Goal: Transaction & Acquisition: Purchase product/service

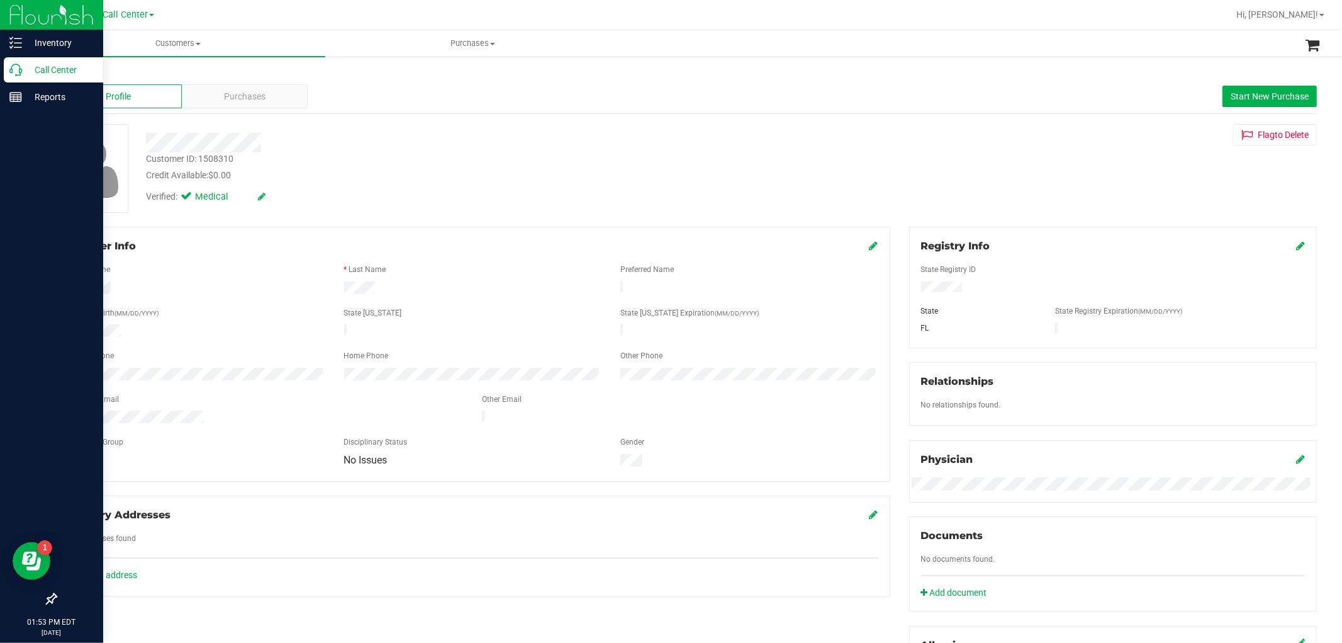
click at [28, 78] on div "Call Center" at bounding box center [53, 69] width 99 height 25
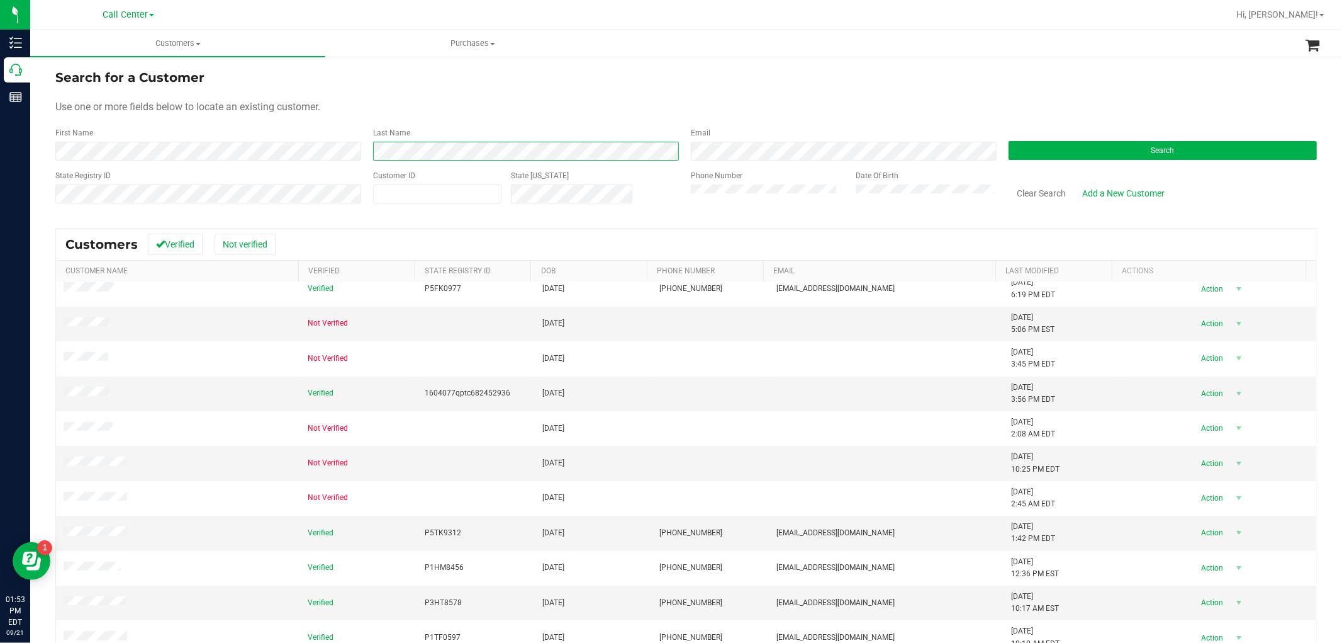
scroll to position [153, 0]
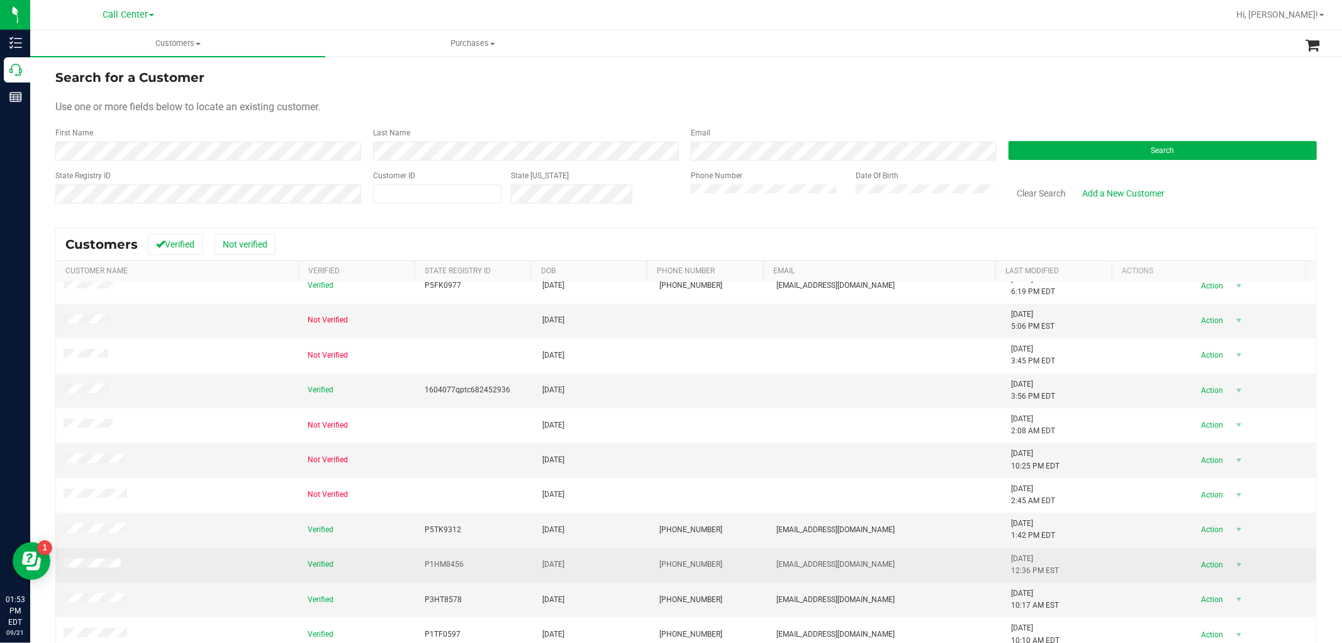
click at [79, 558] on td at bounding box center [178, 564] width 244 height 35
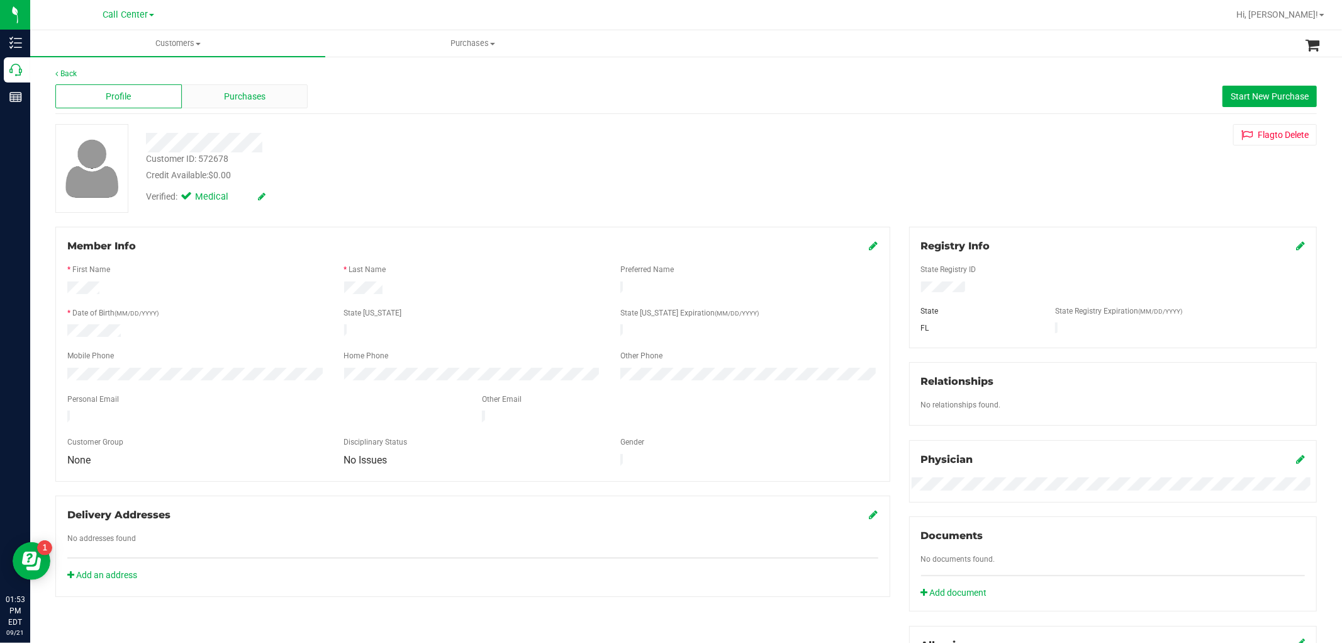
click at [231, 107] on div "Purchases" at bounding box center [245, 96] width 126 height 24
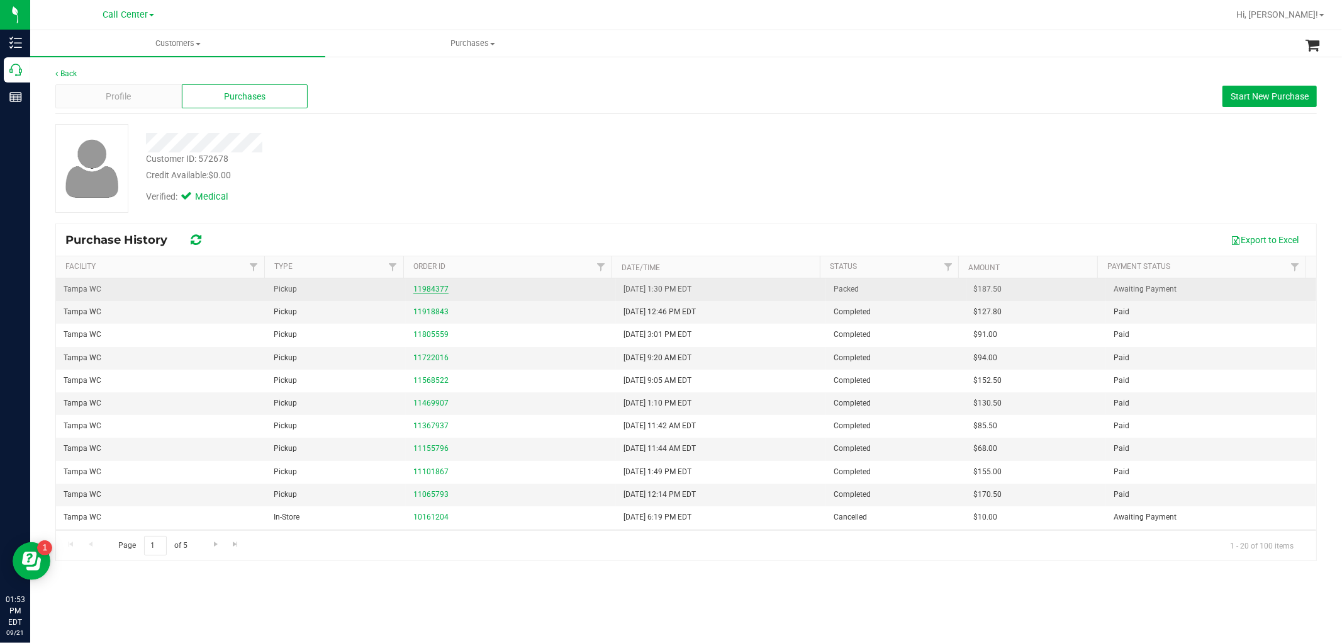
click at [434, 287] on link "11984377" at bounding box center [430, 288] width 35 height 9
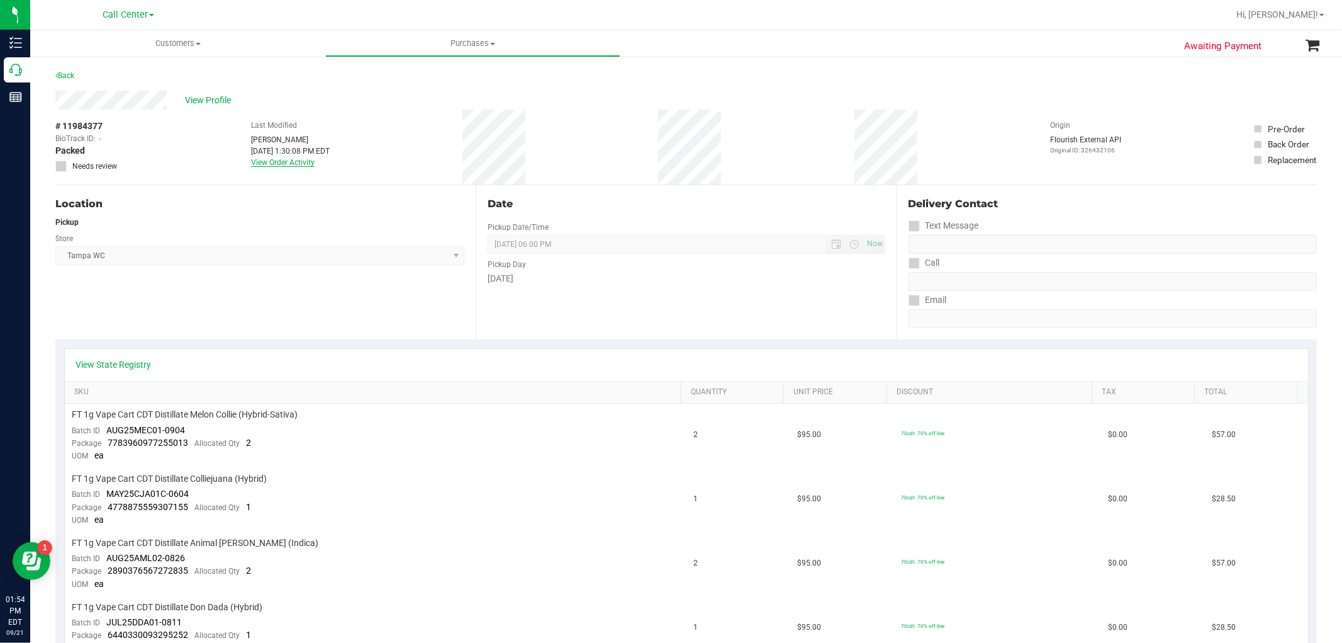
click at [296, 162] on link "View Order Activity" at bounding box center [283, 162] width 64 height 9
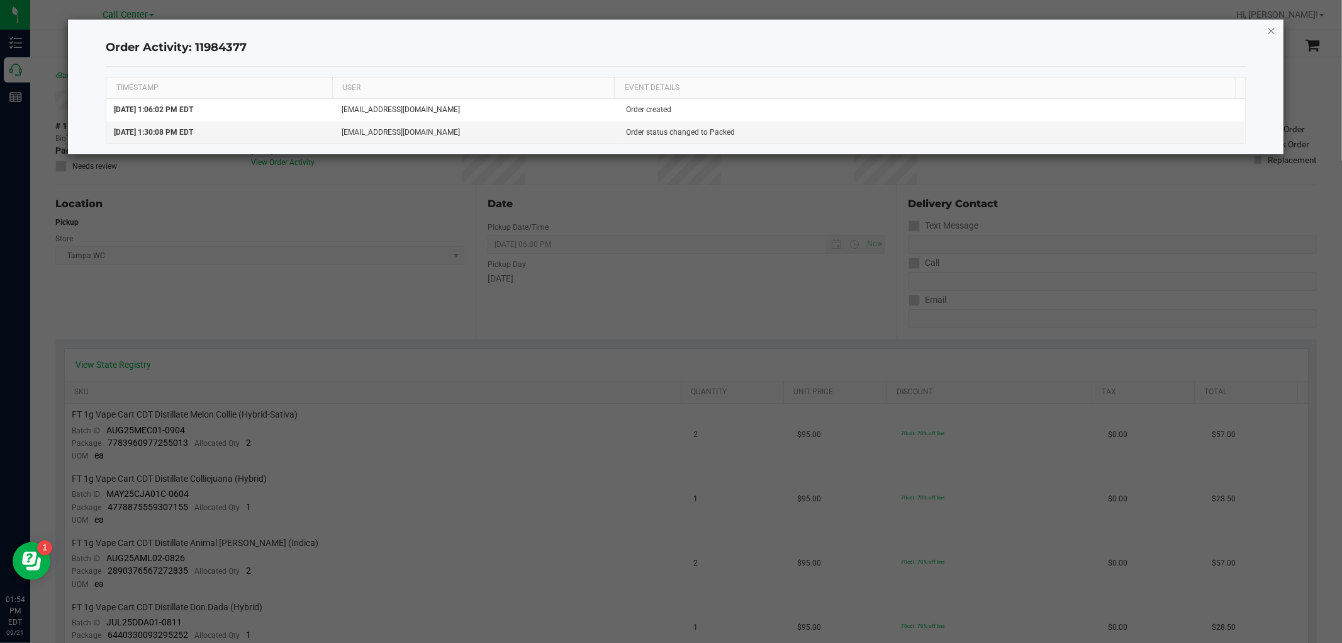
click at [1267, 33] on icon "button" at bounding box center [1271, 30] width 9 height 15
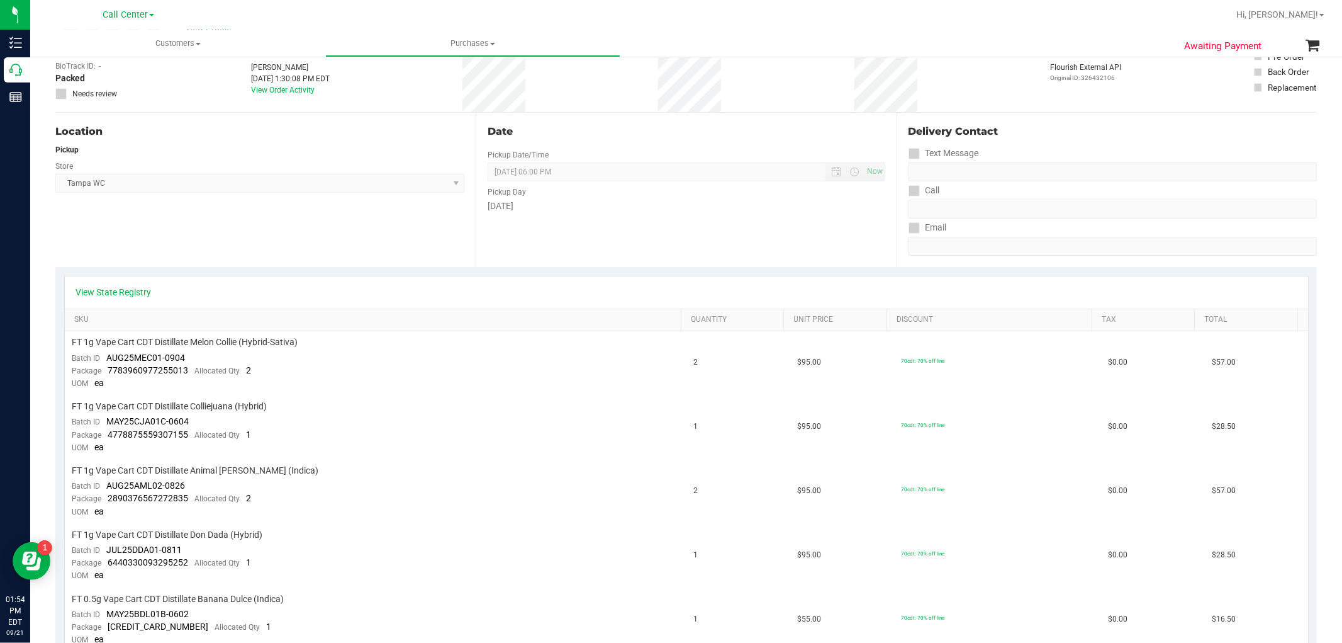
scroll to position [70, 0]
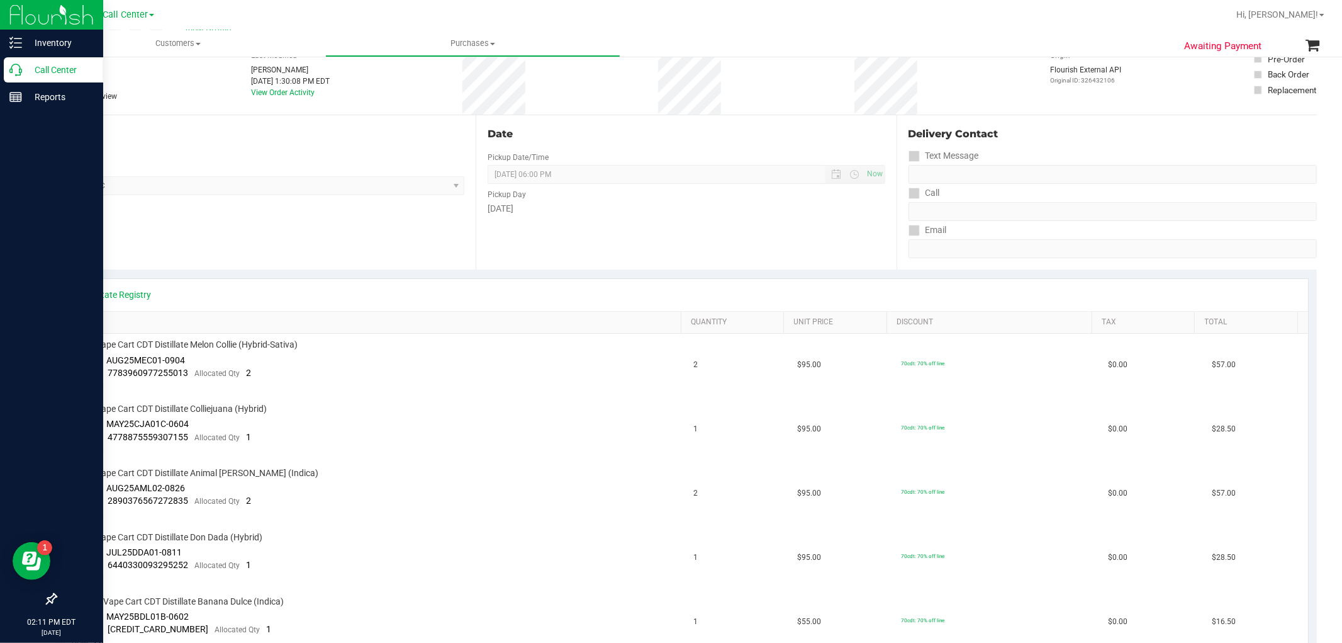
click at [21, 70] on icon at bounding box center [15, 70] width 13 height 13
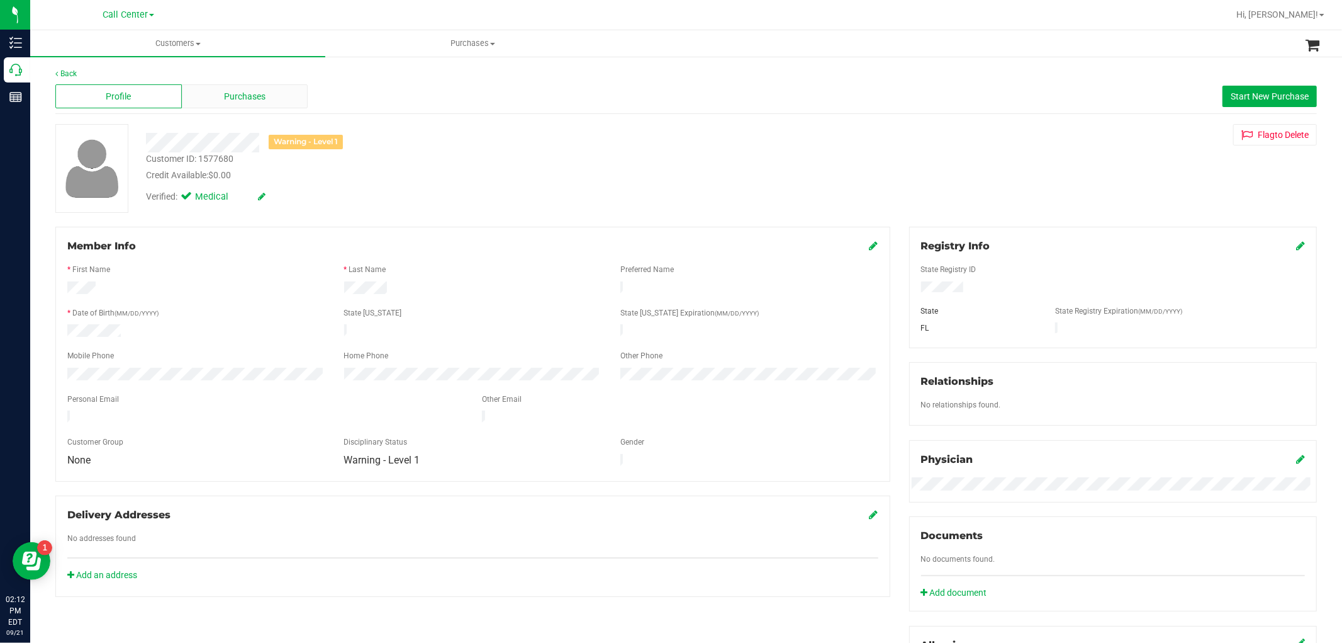
click at [266, 99] on div "Purchases" at bounding box center [245, 96] width 126 height 24
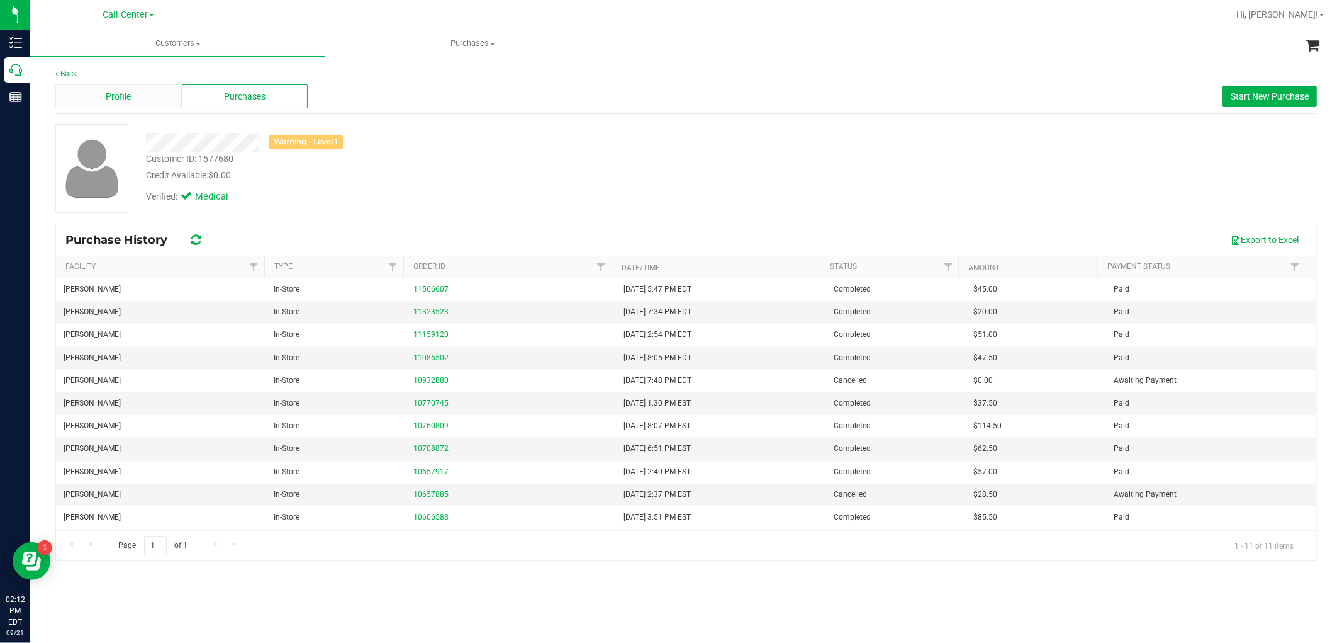
click at [138, 94] on div "Profile" at bounding box center [118, 96] width 126 height 24
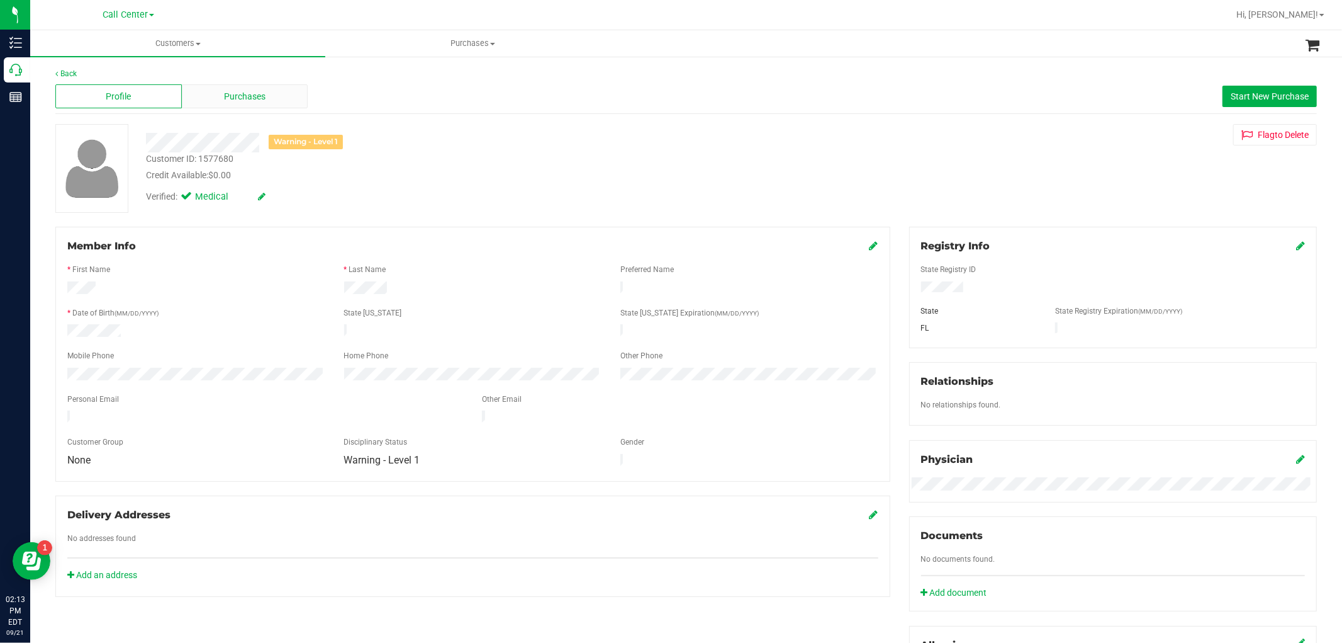
click at [259, 88] on div "Purchases" at bounding box center [245, 96] width 126 height 24
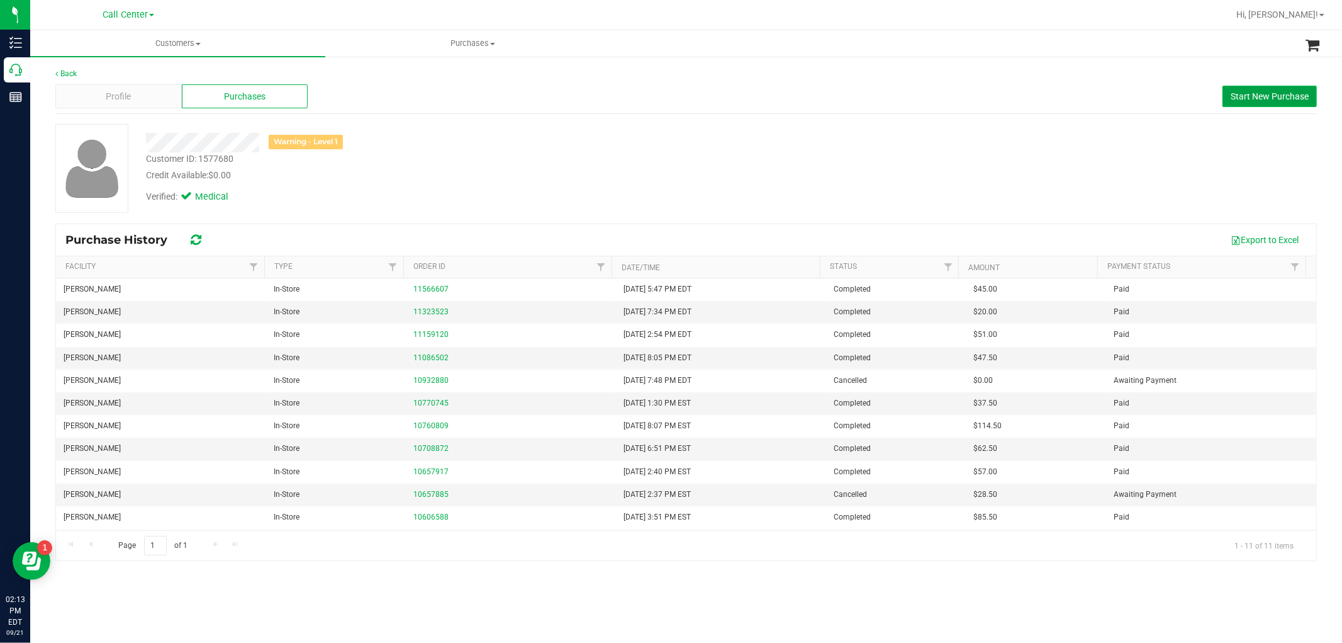
click at [1257, 93] on span "Start New Purchase" at bounding box center [1270, 96] width 78 height 10
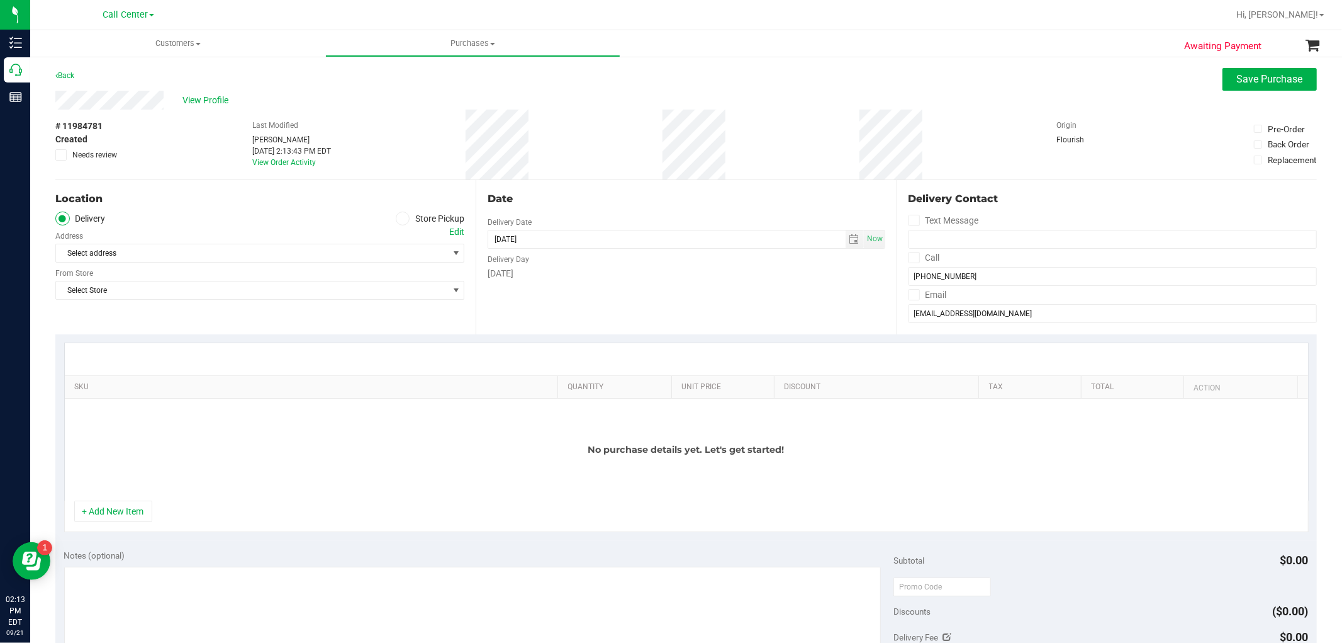
click at [408, 213] on label "Store Pickup" at bounding box center [430, 218] width 69 height 14
click at [0, 0] on input "Store Pickup" at bounding box center [0, 0] width 0 height 0
click at [384, 257] on span "Select Store" at bounding box center [252, 253] width 392 height 18
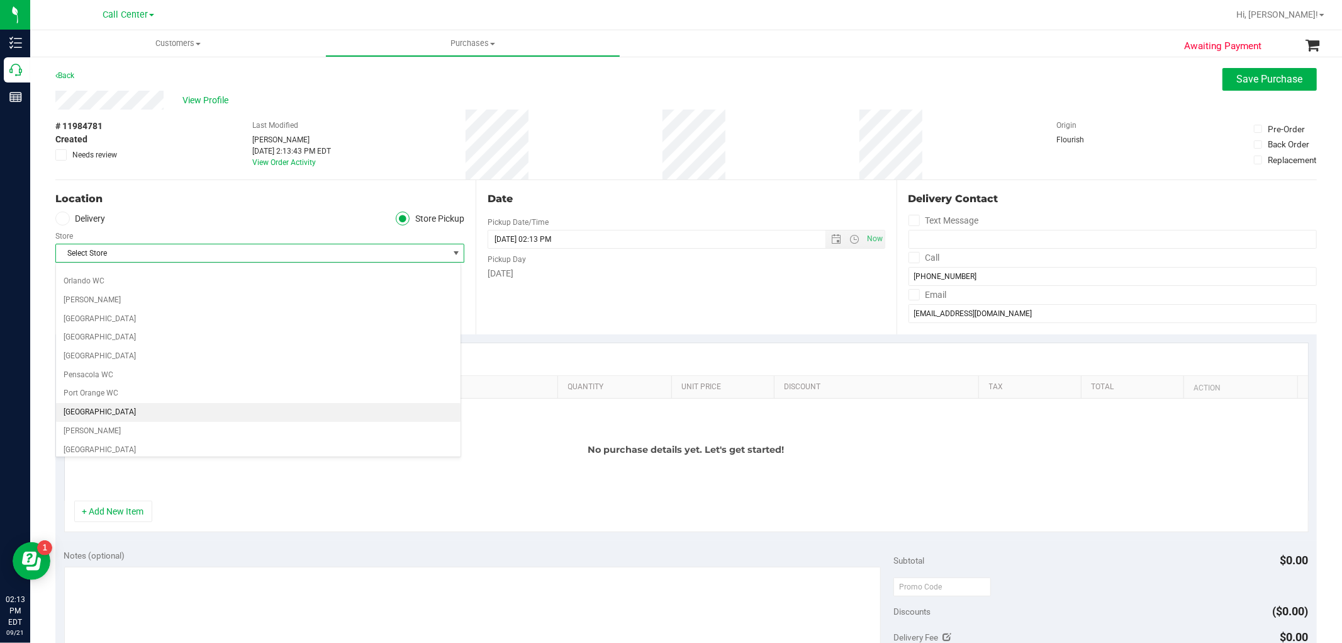
scroll to position [769, 0]
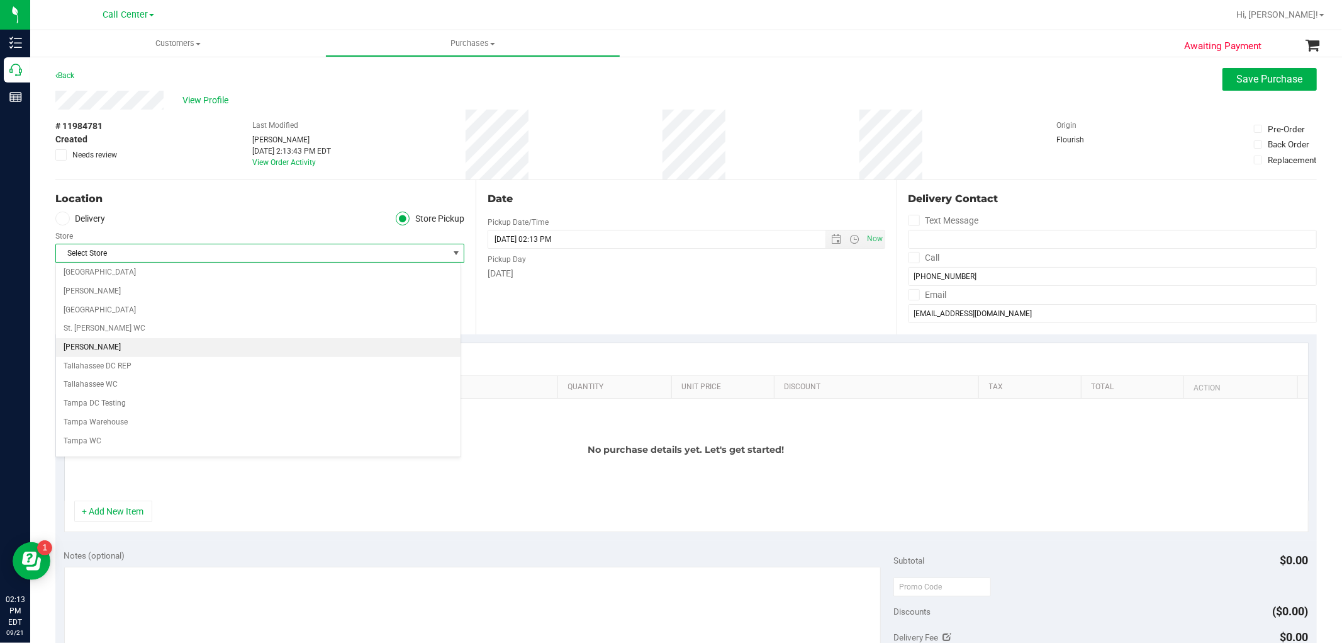
click at [109, 354] on li "[PERSON_NAME]" at bounding box center [258, 347] width 405 height 19
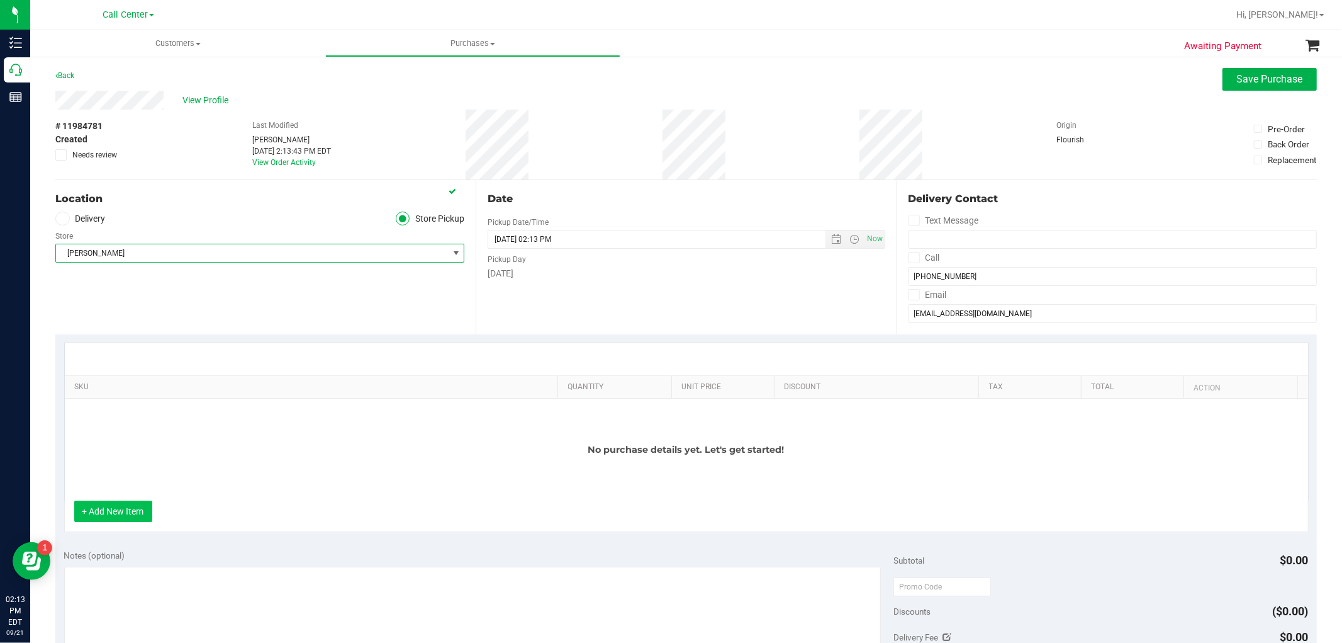
click at [103, 510] on button "+ Add New Item" at bounding box center [113, 510] width 78 height 21
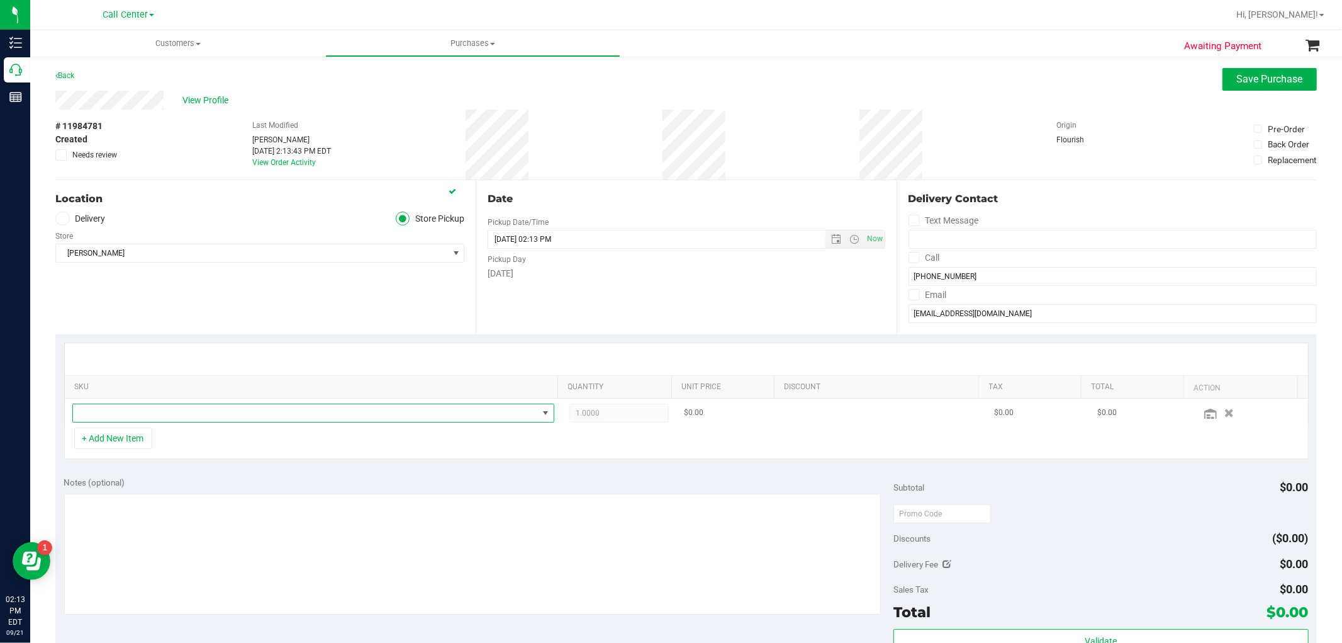
click at [152, 417] on span "NO DATA FOUND" at bounding box center [305, 413] width 465 height 18
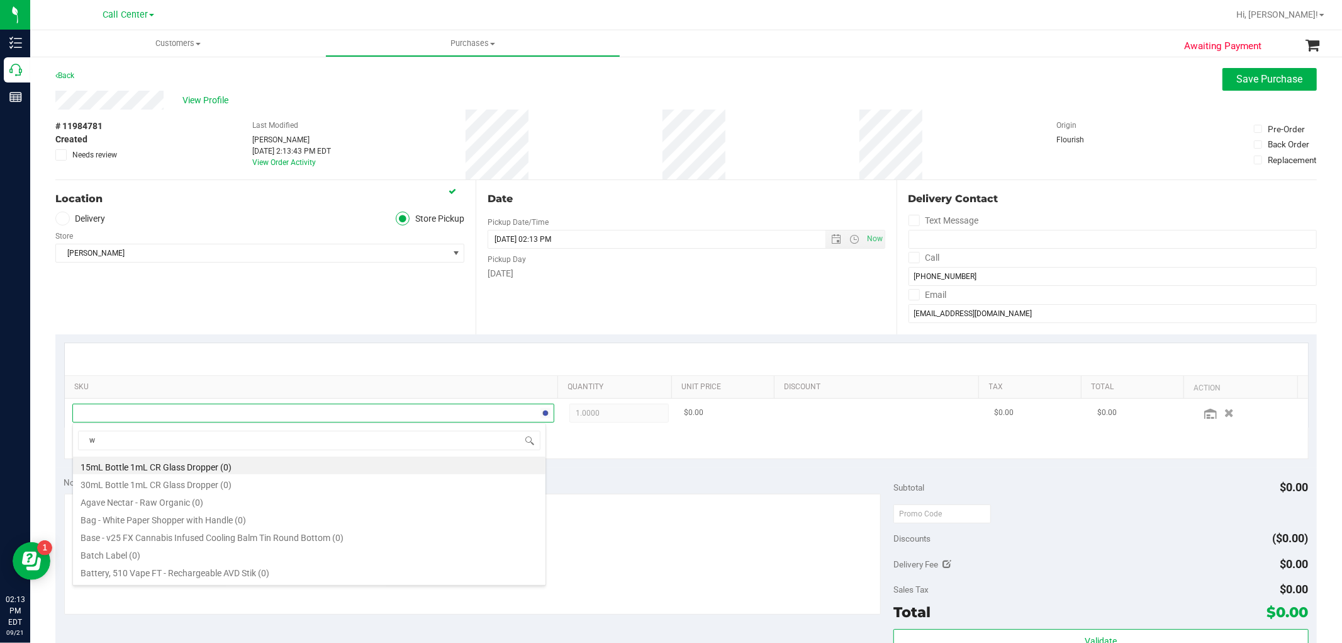
scroll to position [19, 469]
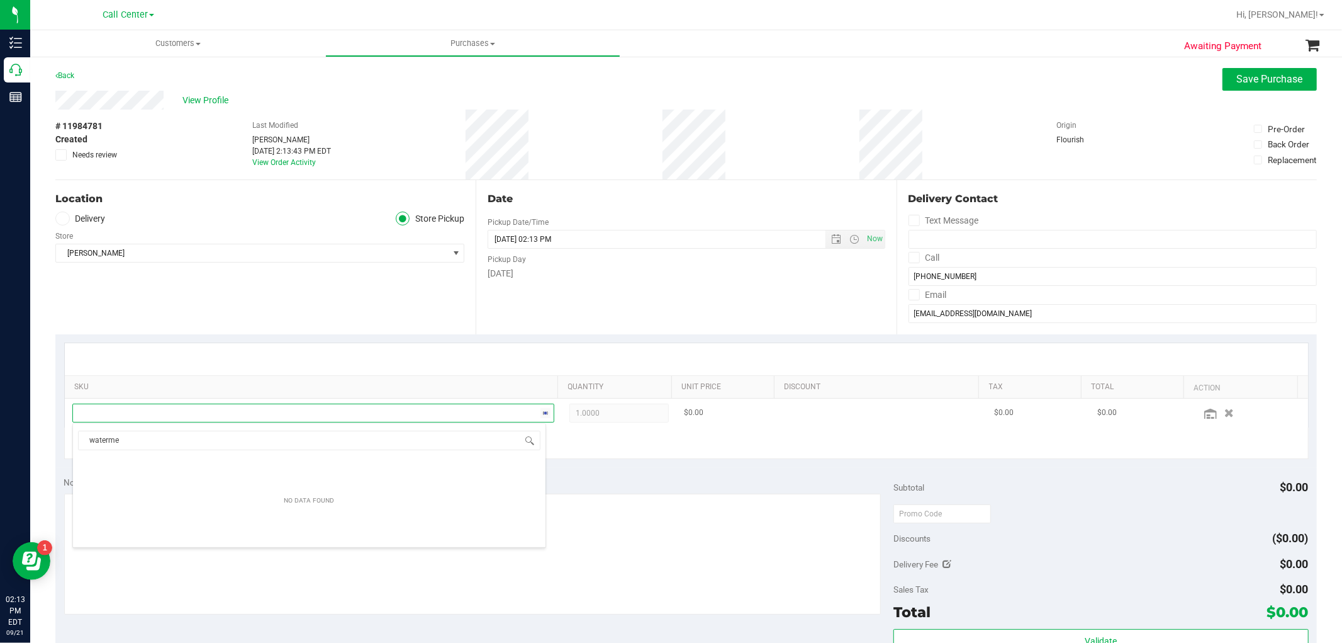
type input "watermel"
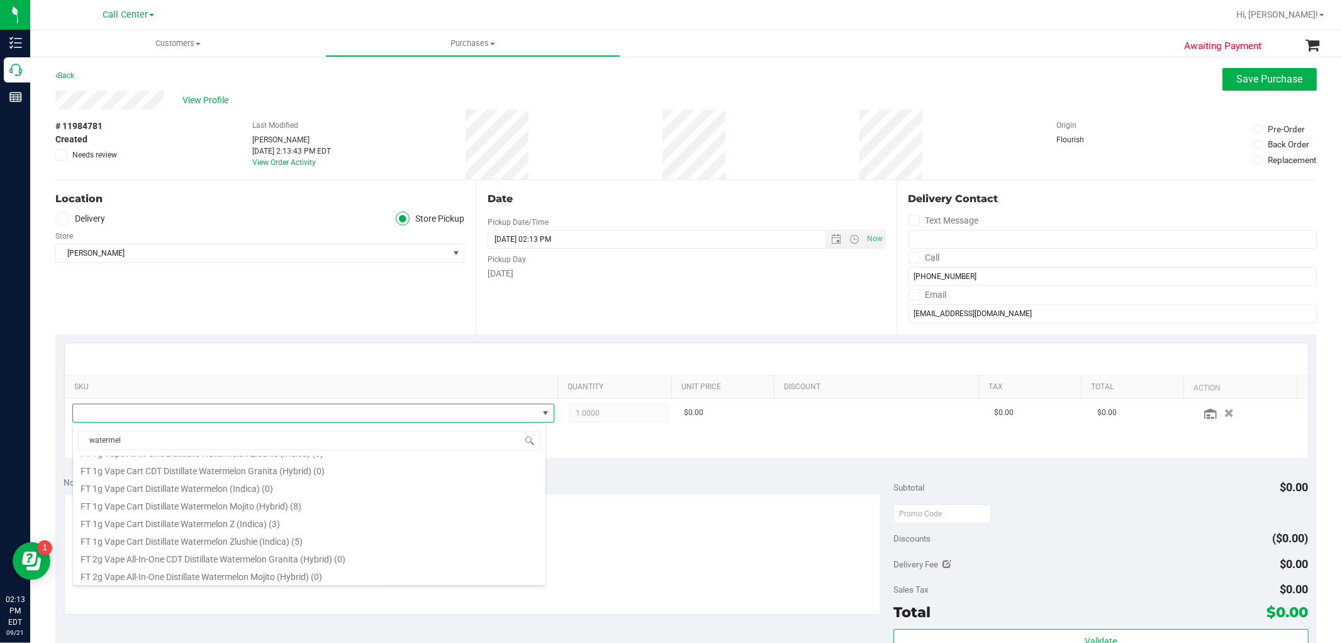
scroll to position [349, 0]
click at [266, 508] on li "FT 1g Vape Cart Distillate Watermelon Mojito (Hybrid) (8)" at bounding box center [309, 504] width 473 height 18
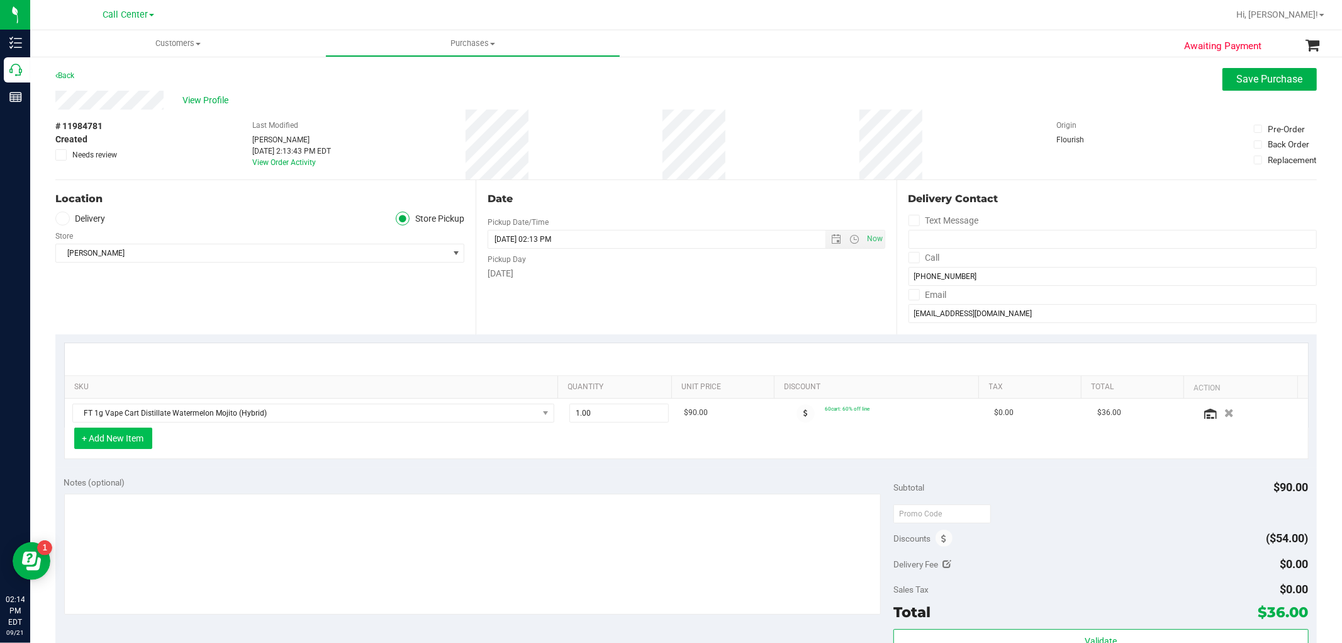
click at [126, 439] on button "+ Add New Item" at bounding box center [113, 437] width 78 height 21
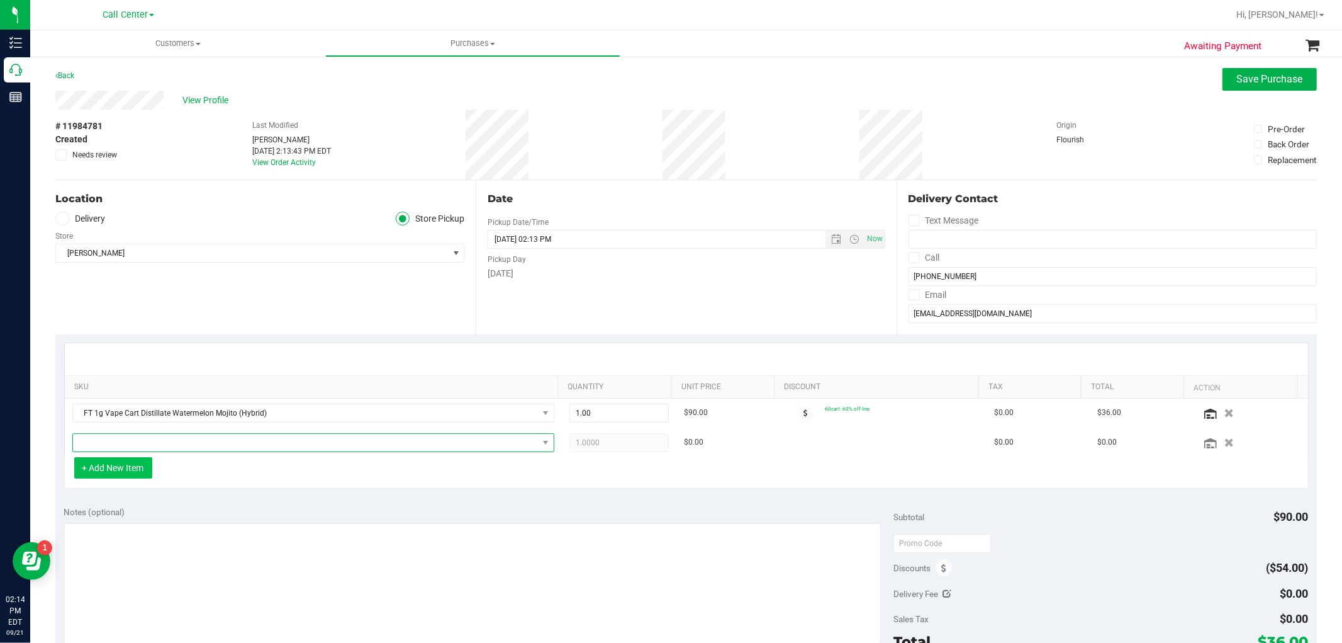
click at [126, 439] on span "NO DATA FOUND" at bounding box center [305, 443] width 465 height 18
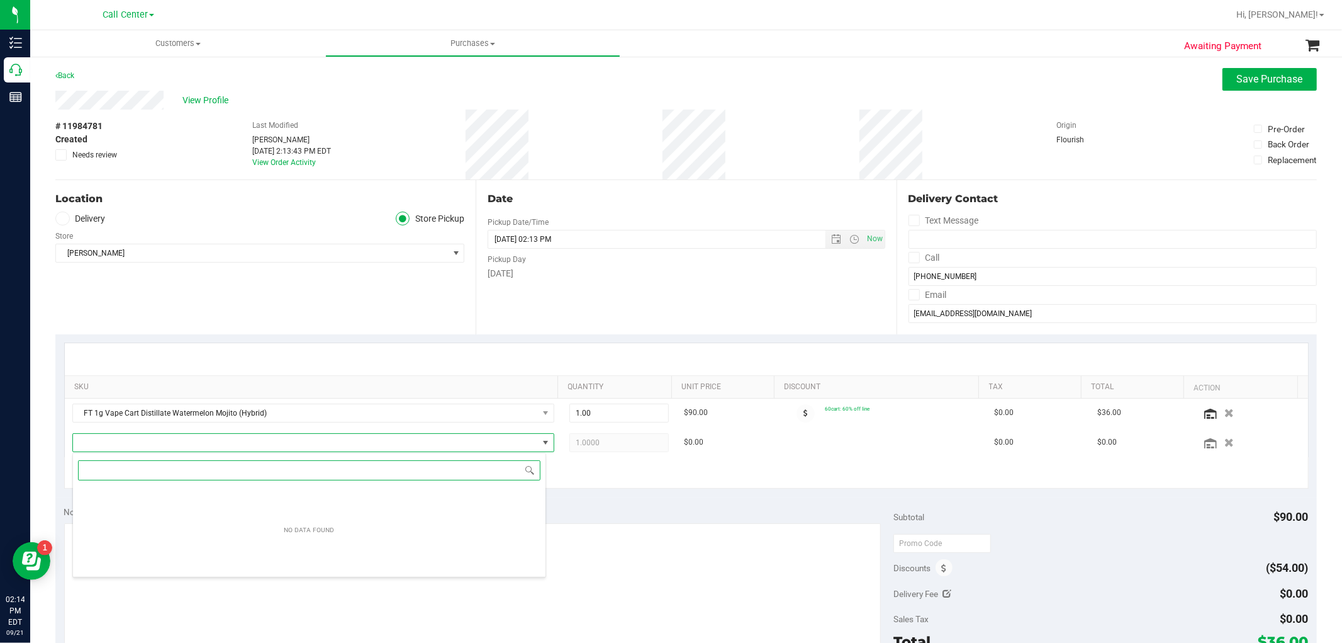
scroll to position [19, 469]
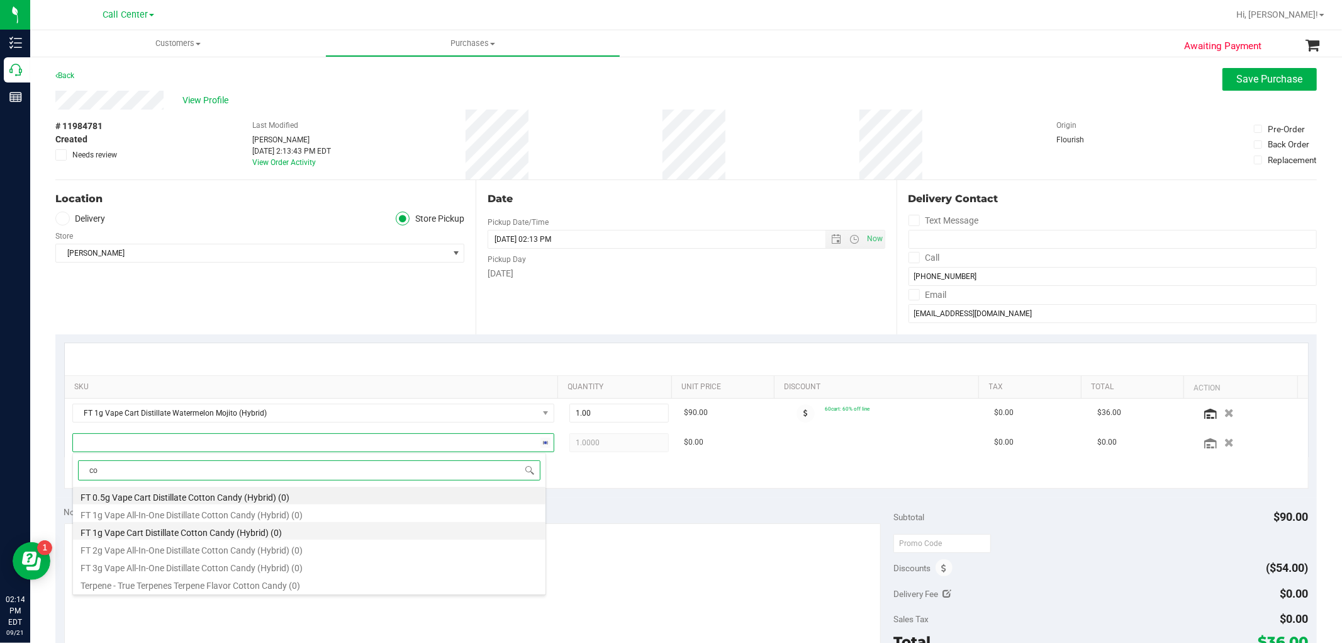
type input "c"
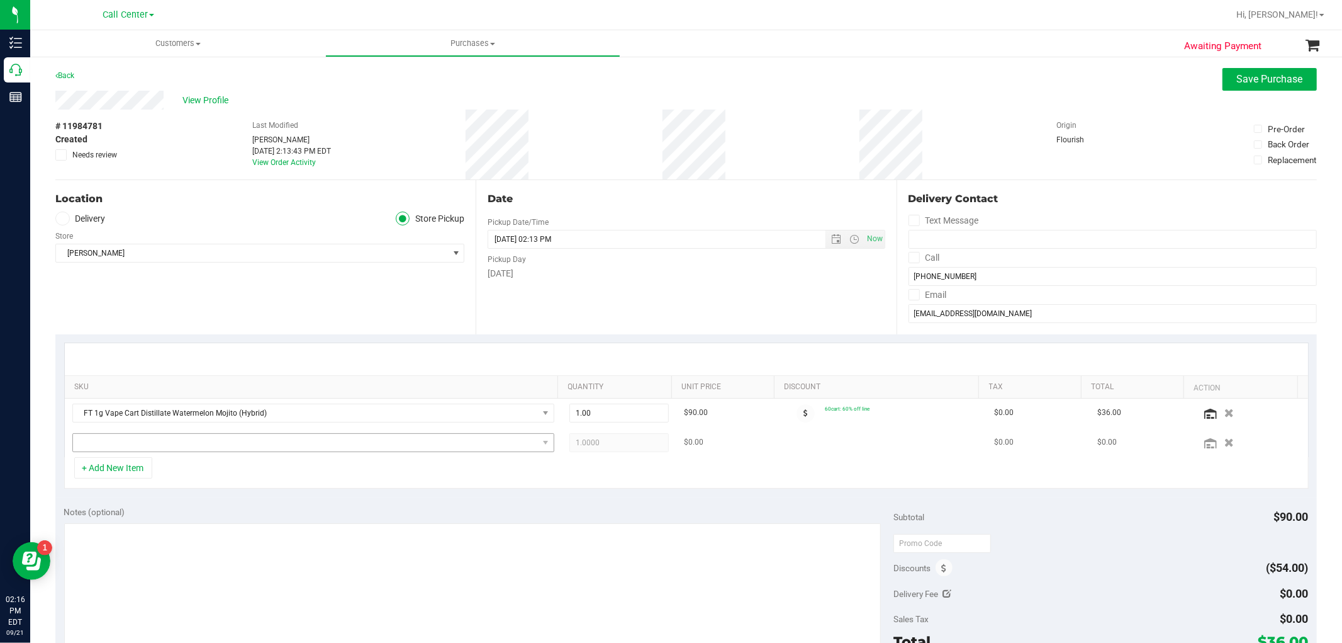
drag, startPoint x: 199, startPoint y: 430, endPoint x: 196, endPoint y: 444, distance: 14.1
click at [196, 444] on td at bounding box center [313, 442] width 497 height 29
click at [196, 444] on span "NO DATA FOUND" at bounding box center [305, 443] width 465 height 18
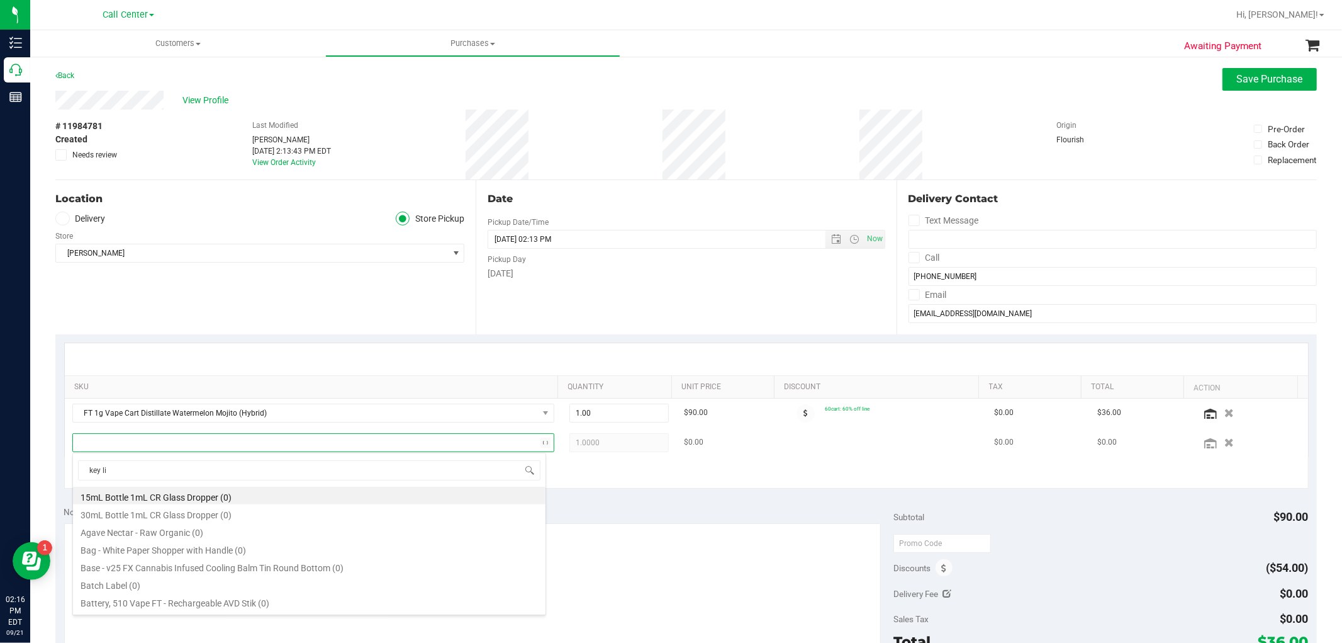
type input "key lim"
click at [364, 565] on li "FT 1g Vape Cart Distillate Key Lime Pie (Hybrid) (5)" at bounding box center [309, 566] width 473 height 18
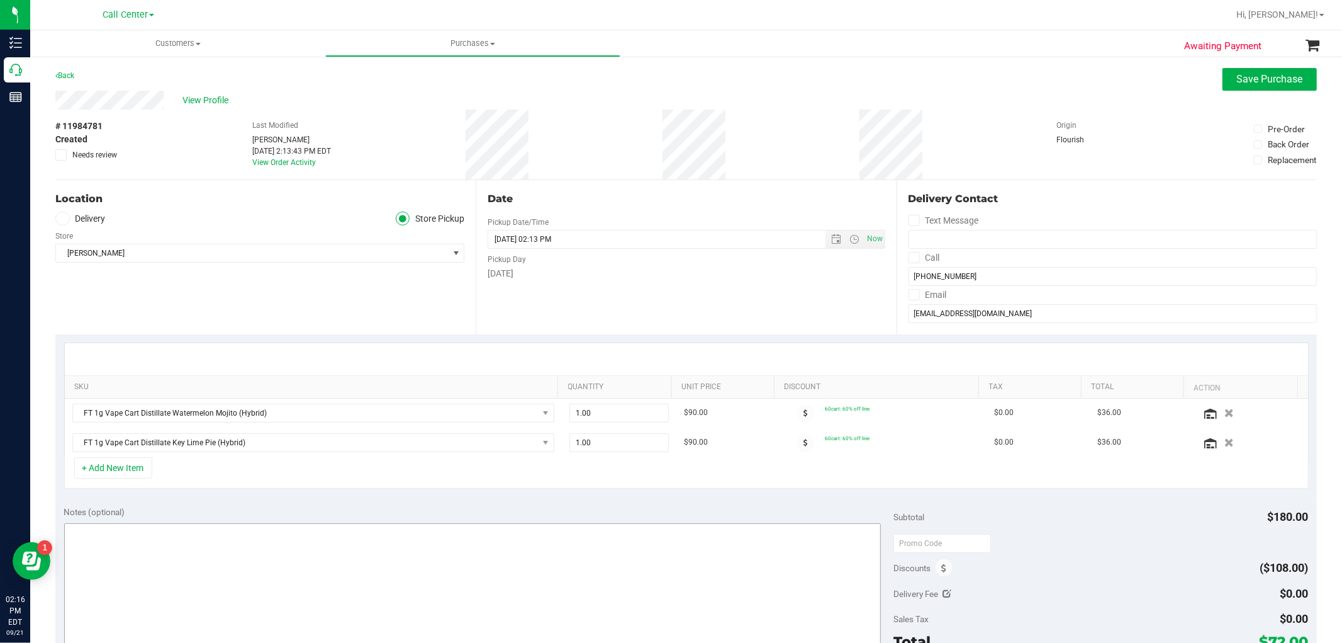
scroll to position [70, 0]
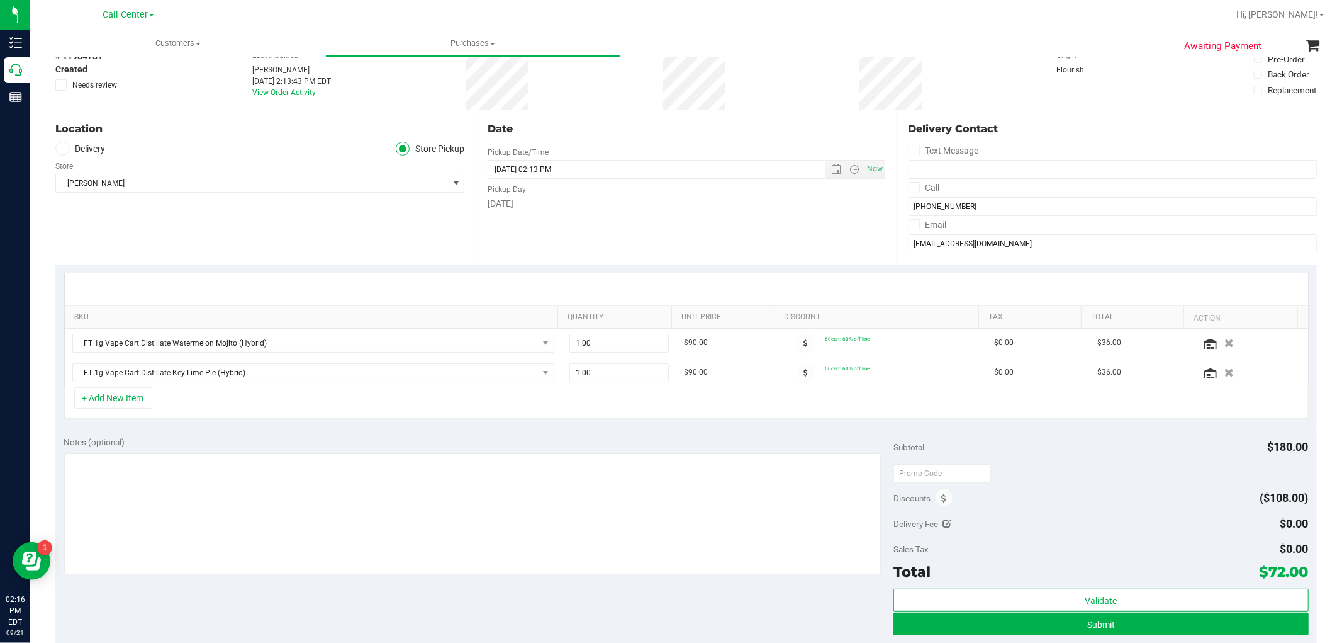
click at [481, 445] on div "Notes (optional)" at bounding box center [479, 441] width 830 height 13
click at [469, 491] on textarea at bounding box center [472, 513] width 817 height 121
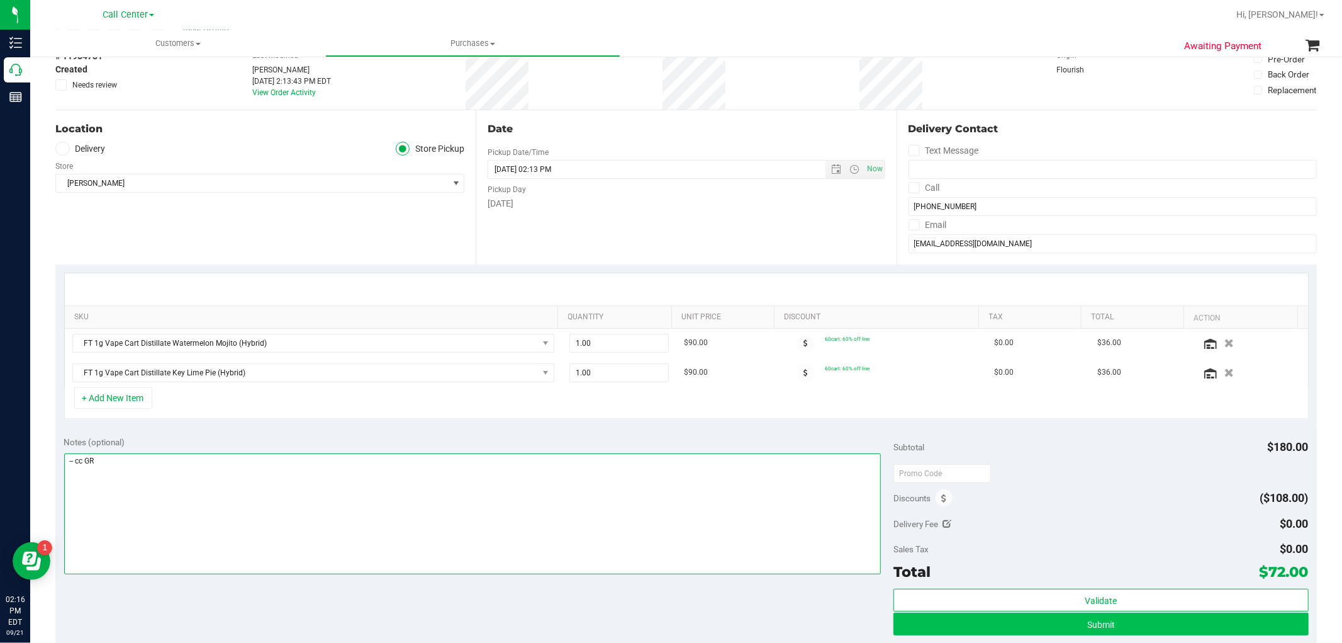
type textarea "-- cc GR"
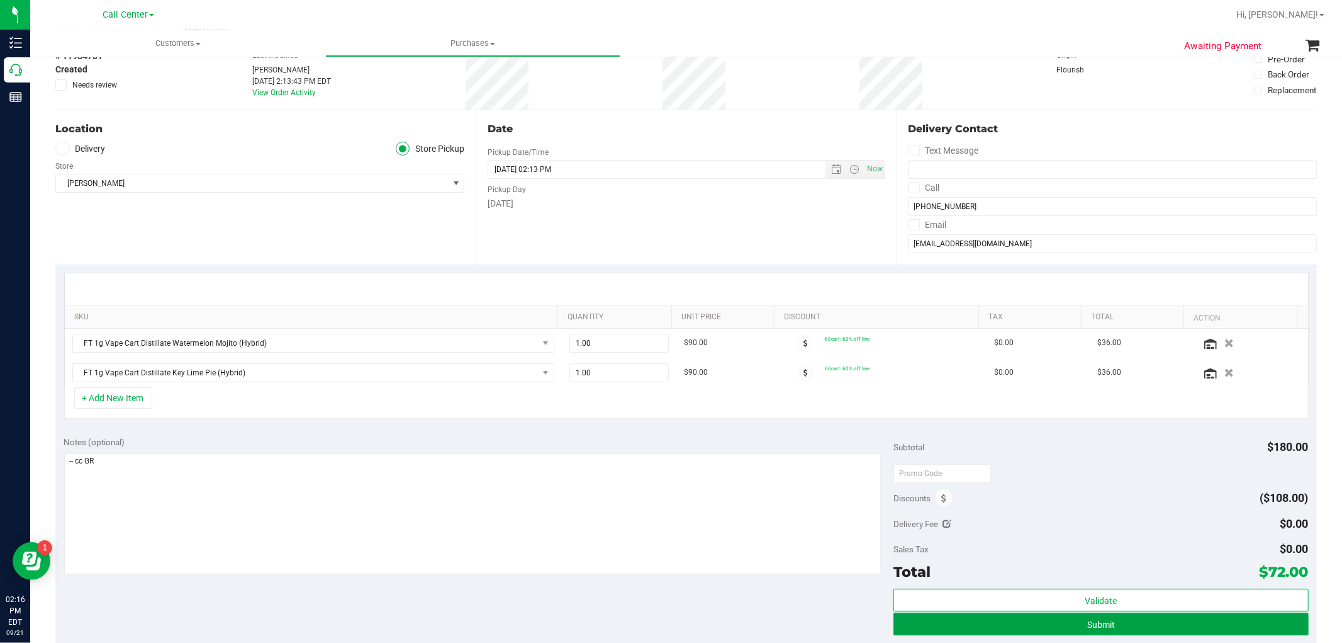
click at [1074, 632] on button "Submit" at bounding box center [1101, 623] width 415 height 23
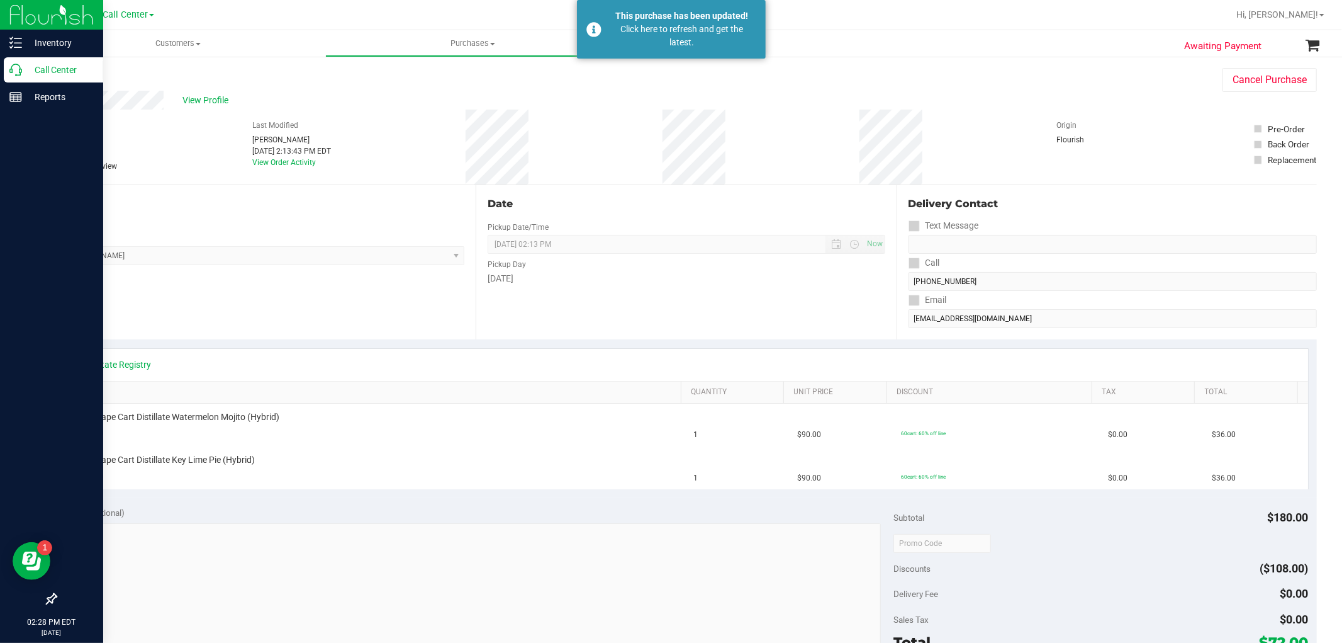
click at [22, 69] on p "Call Center" at bounding box center [60, 69] width 76 height 15
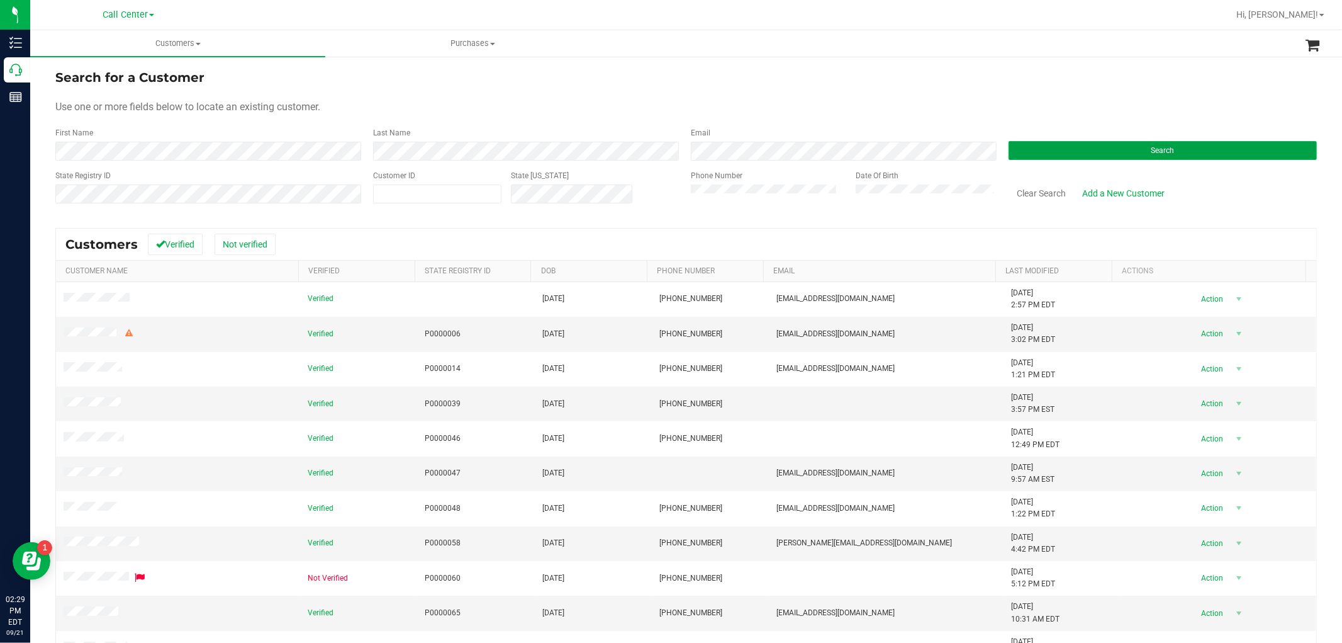
click at [1039, 151] on button "Search" at bounding box center [1163, 150] width 308 height 19
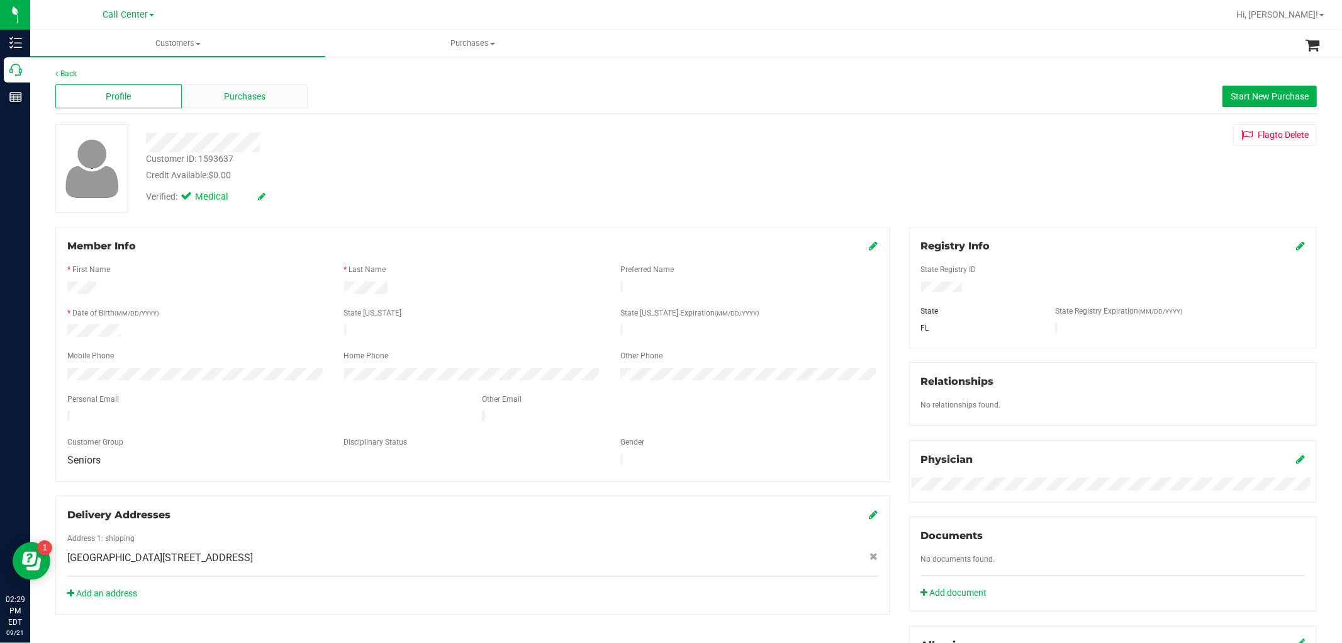
click at [259, 93] on span "Purchases" at bounding box center [245, 96] width 42 height 13
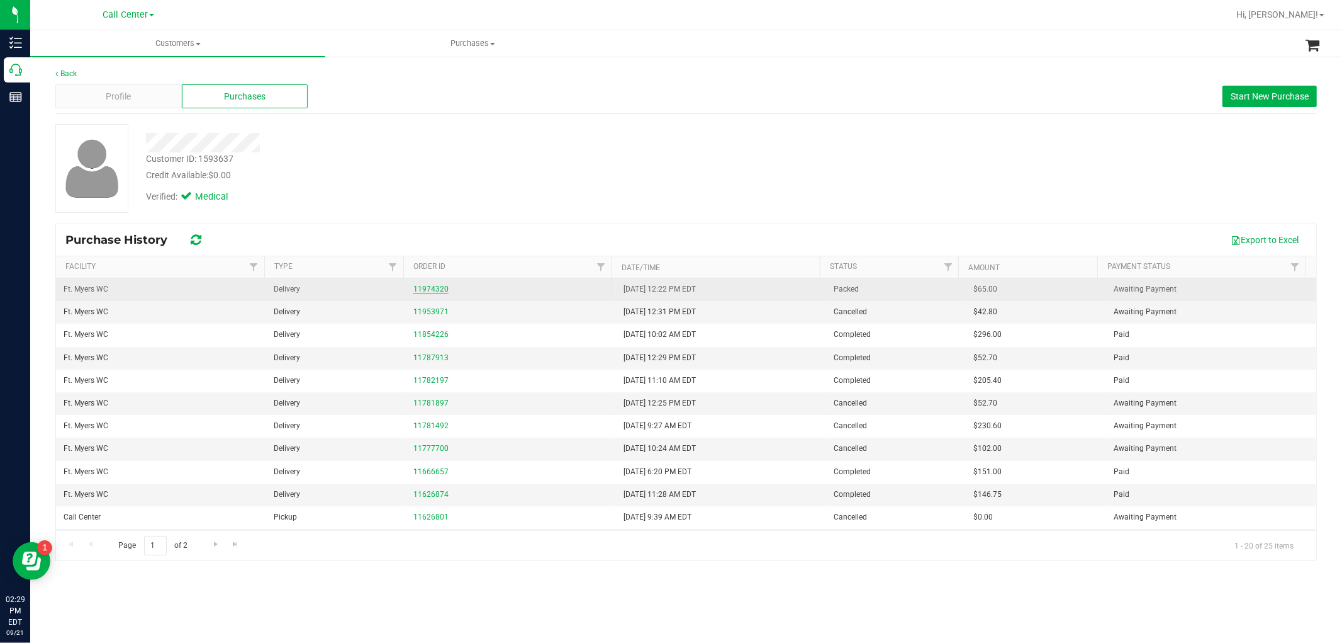
click at [429, 288] on link "11974320" at bounding box center [430, 288] width 35 height 9
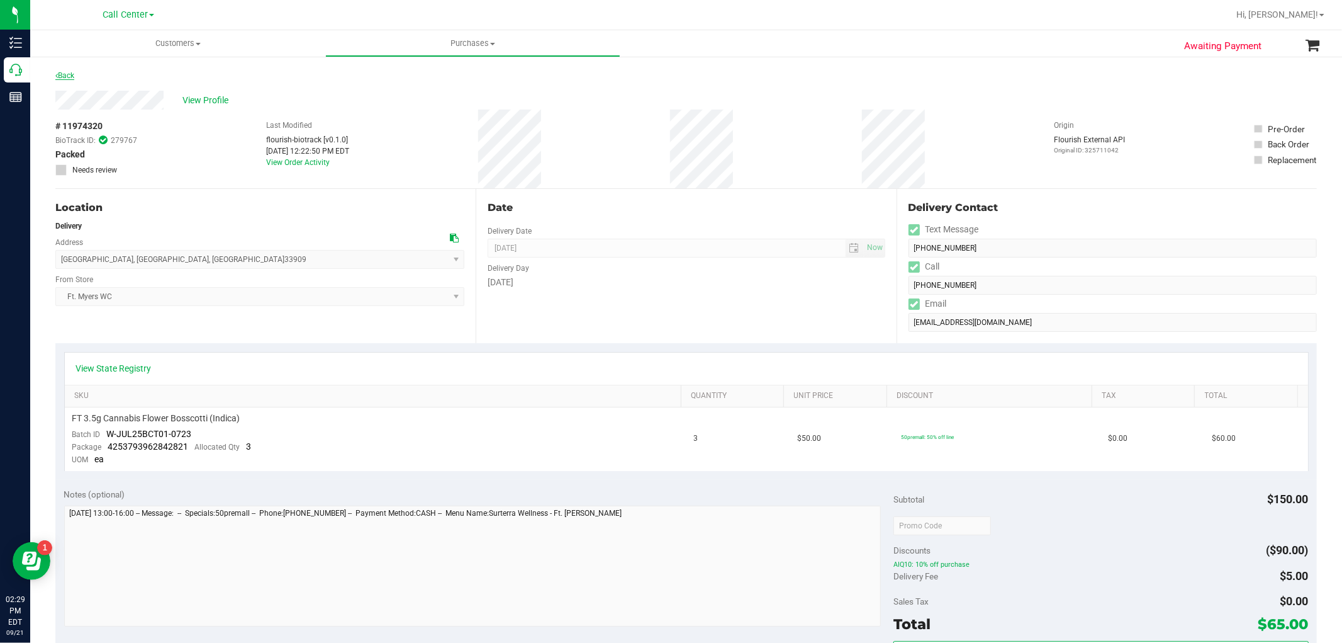
click at [70, 72] on link "Back" at bounding box center [64, 75] width 19 height 9
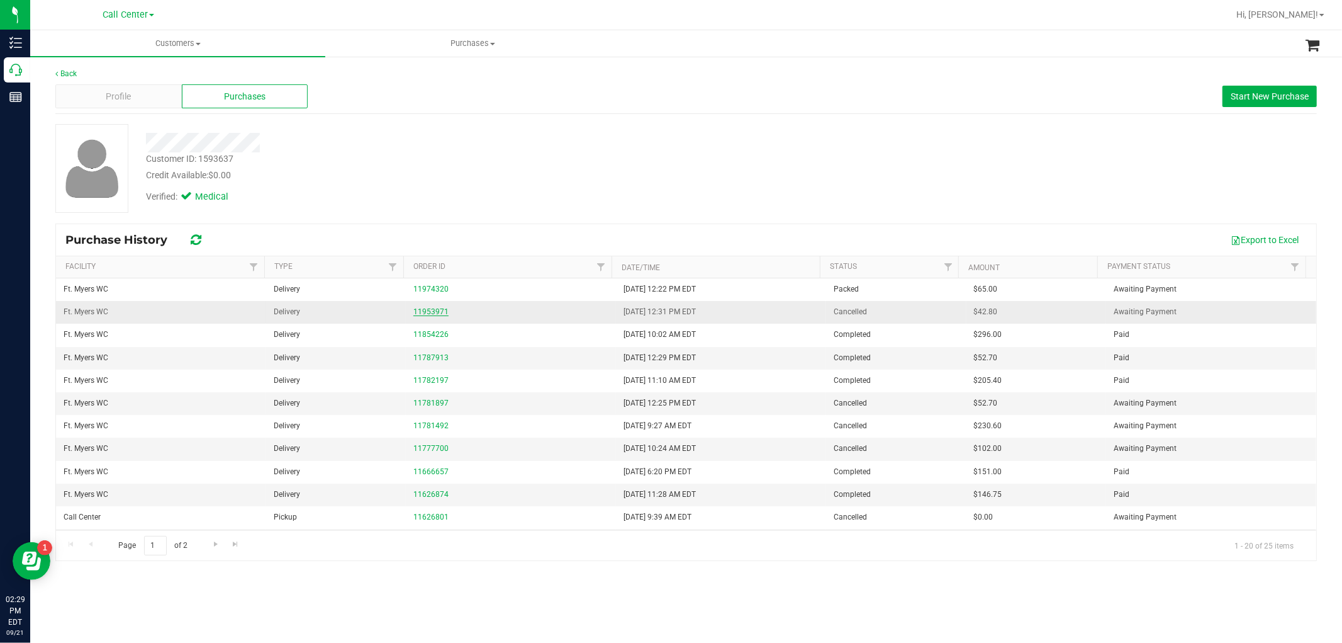
click at [432, 315] on link "11953971" at bounding box center [430, 311] width 35 height 9
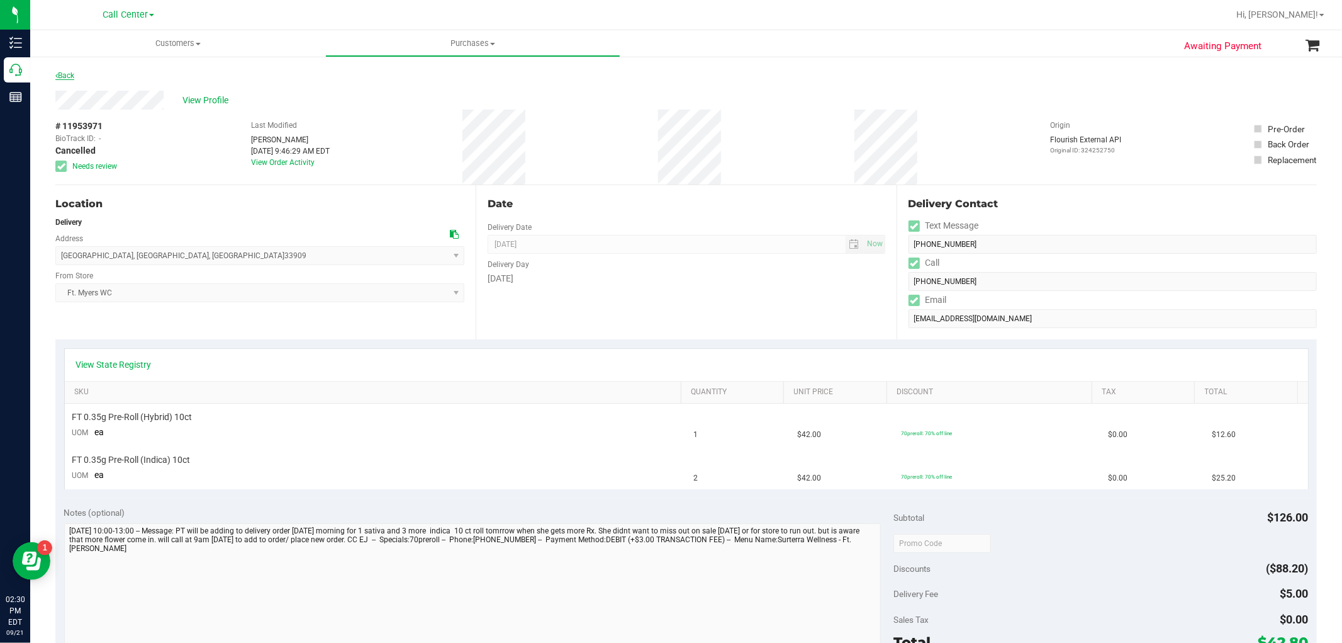
click at [64, 76] on link "Back" at bounding box center [64, 75] width 19 height 9
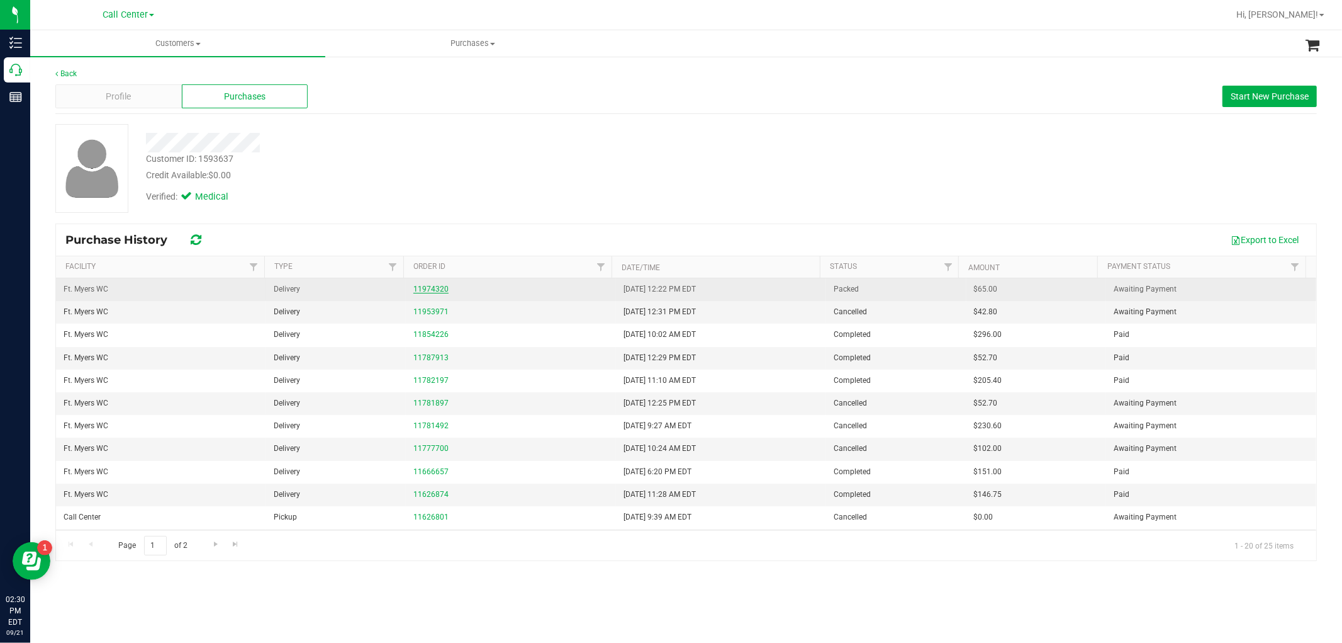
click at [428, 293] on link "11974320" at bounding box center [430, 288] width 35 height 9
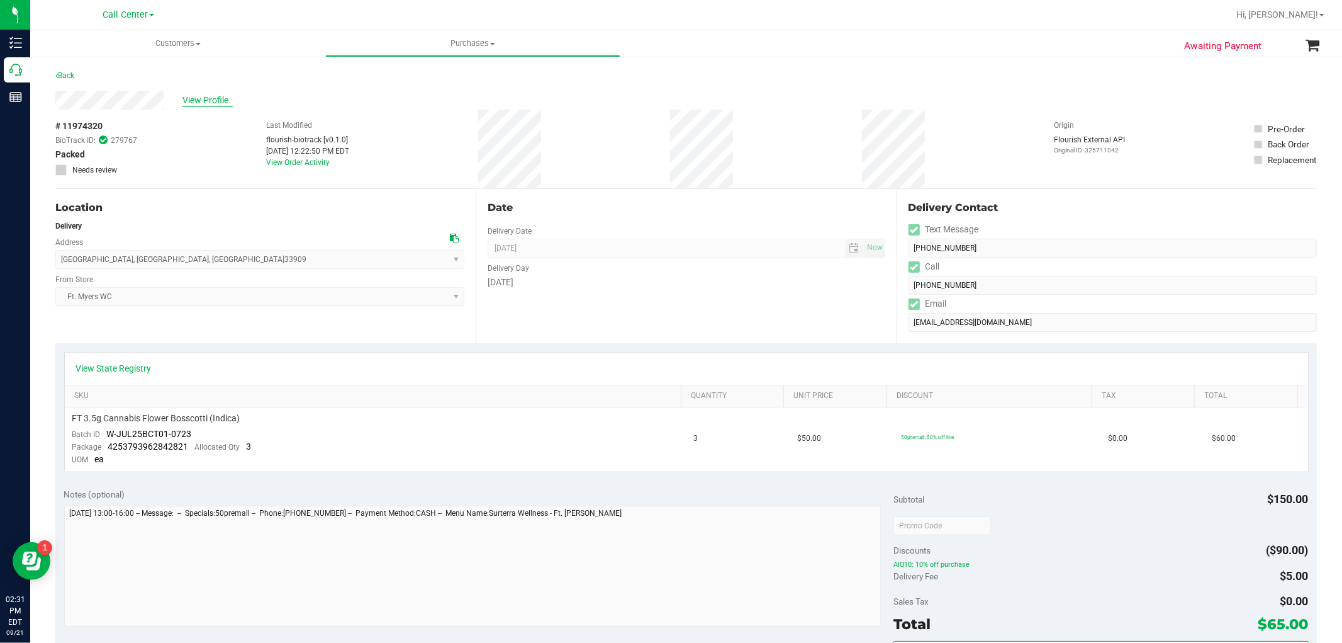
click at [196, 95] on span "View Profile" at bounding box center [207, 100] width 50 height 13
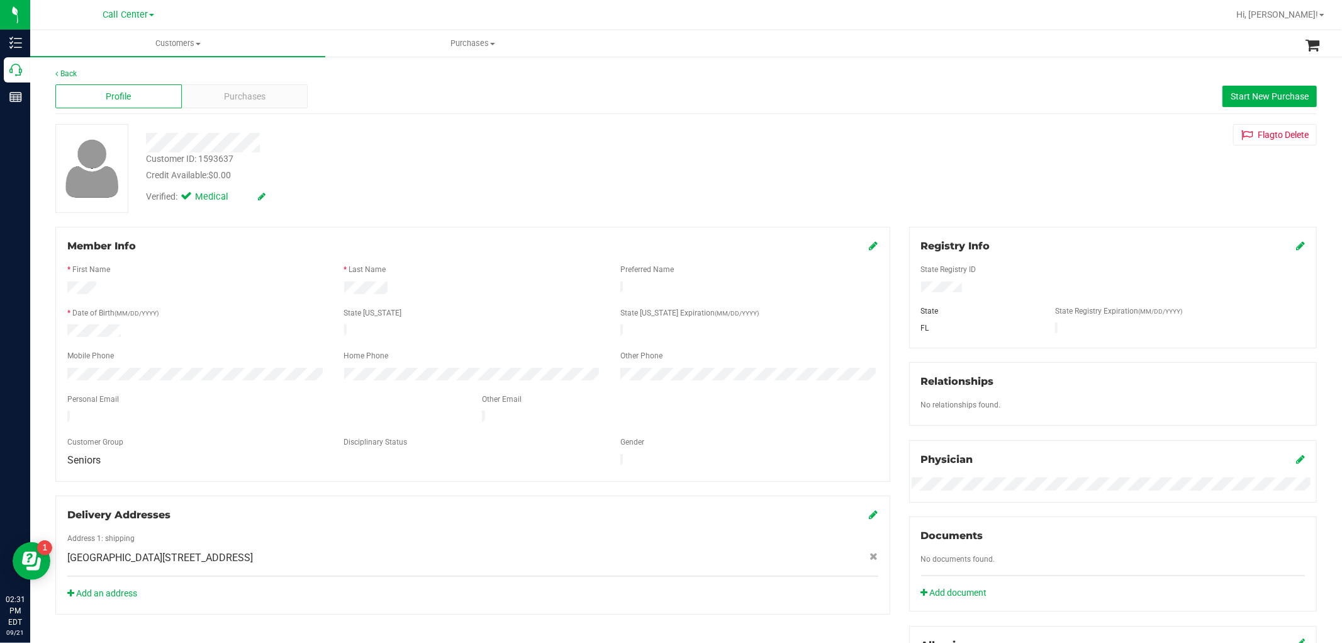
click at [235, 158] on div "Customer ID: 1593637 Credit Available: $0.00" at bounding box center [457, 167] width 641 height 30
click at [223, 159] on div "Customer ID: 1593637" at bounding box center [189, 158] width 87 height 13
copy div "1593637"
click at [368, 159] on div "Customer ID: 1593637 Credit Available: $0.00" at bounding box center [457, 167] width 641 height 30
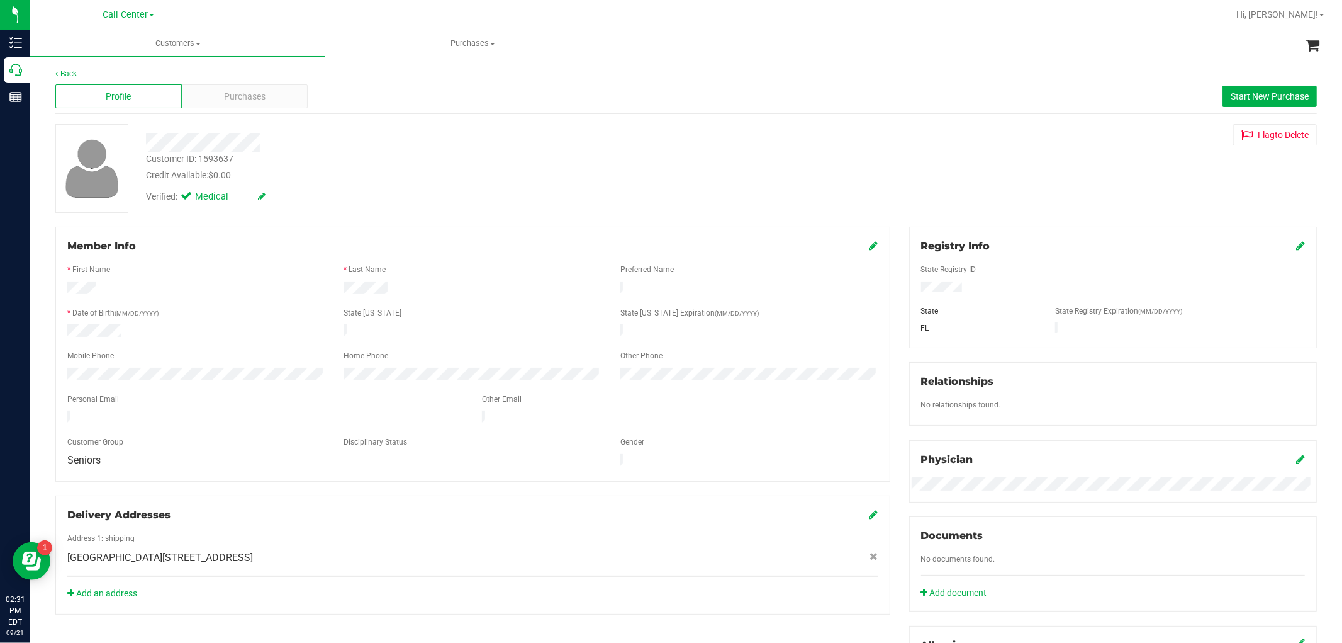
click at [218, 159] on div "Customer ID: 1593637" at bounding box center [189, 158] width 87 height 13
copy div "1593637"
click at [271, 99] on div "Purchases" at bounding box center [245, 96] width 126 height 24
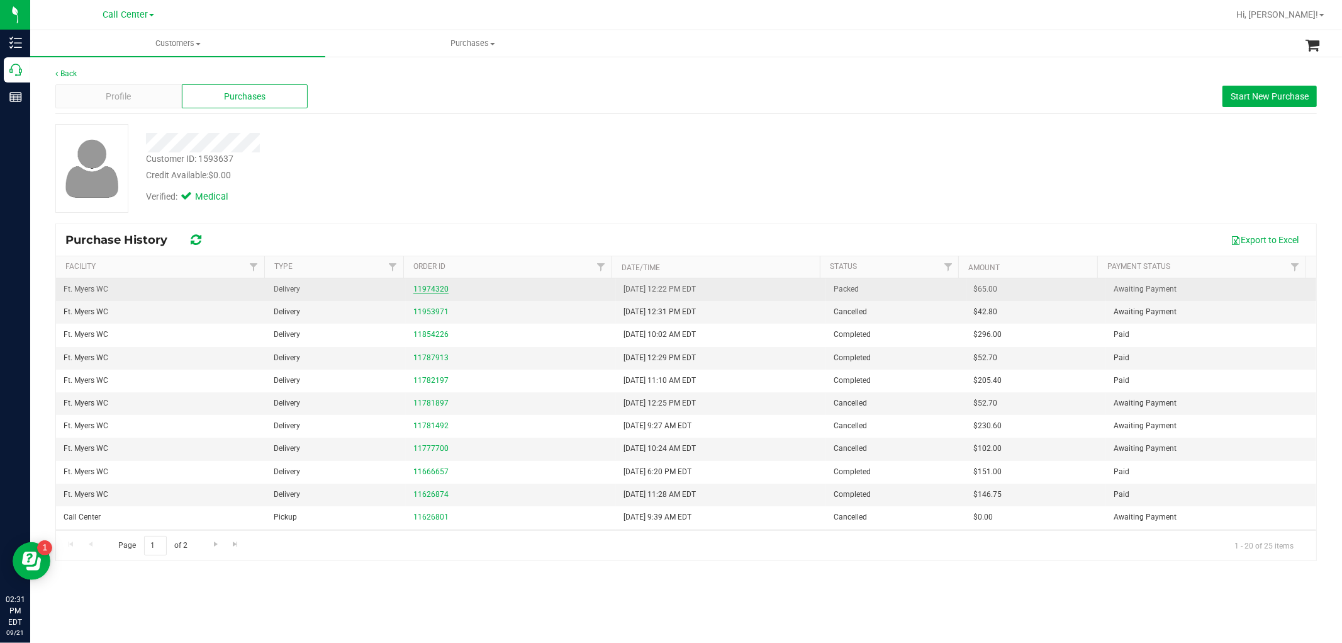
click at [424, 284] on link "11974320" at bounding box center [430, 288] width 35 height 9
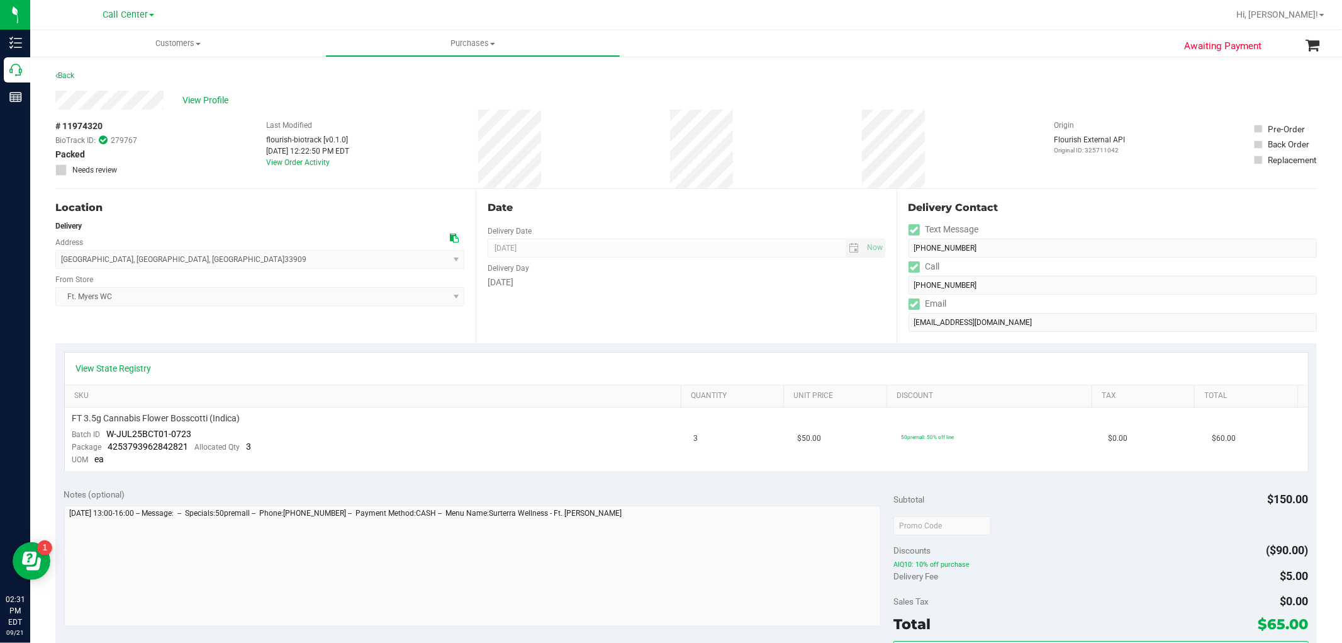
click at [310, 169] on div "Last Modified flourish-biotrack [v0.1.0] Sep 21, 2025 12:22:50 PM EDT View Orde…" at bounding box center [307, 148] width 83 height 79
click at [317, 162] on link "View Order Activity" at bounding box center [298, 162] width 64 height 9
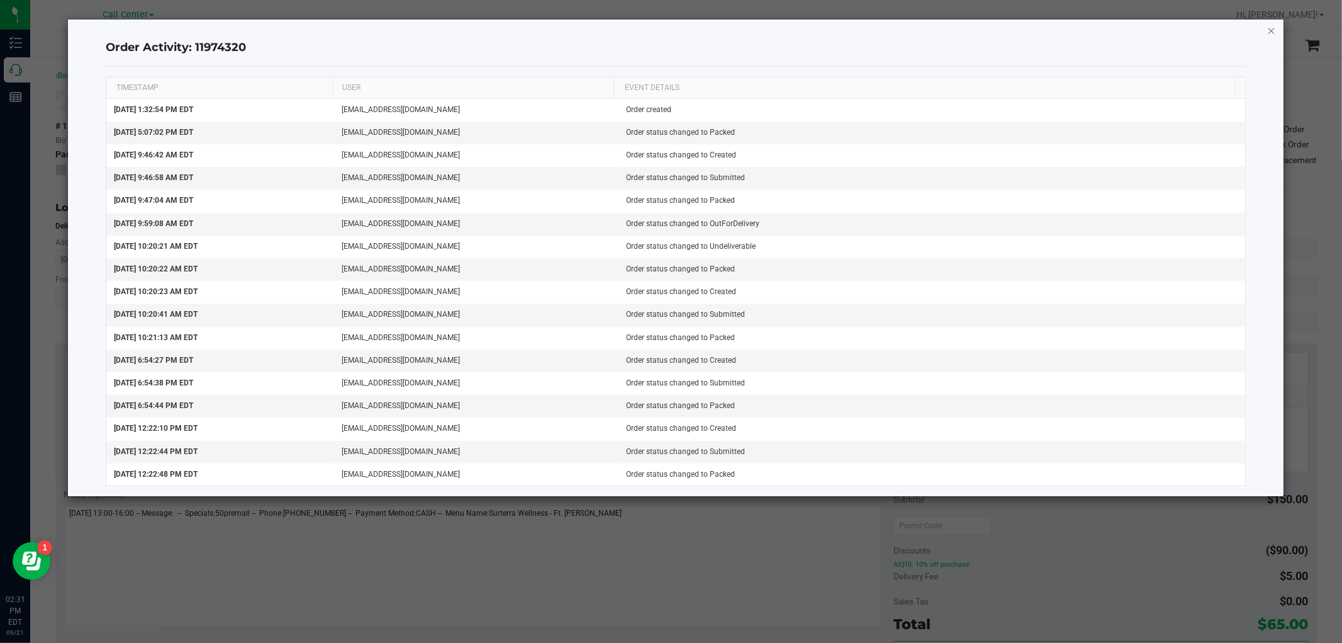
click at [1268, 32] on icon "button" at bounding box center [1271, 30] width 9 height 15
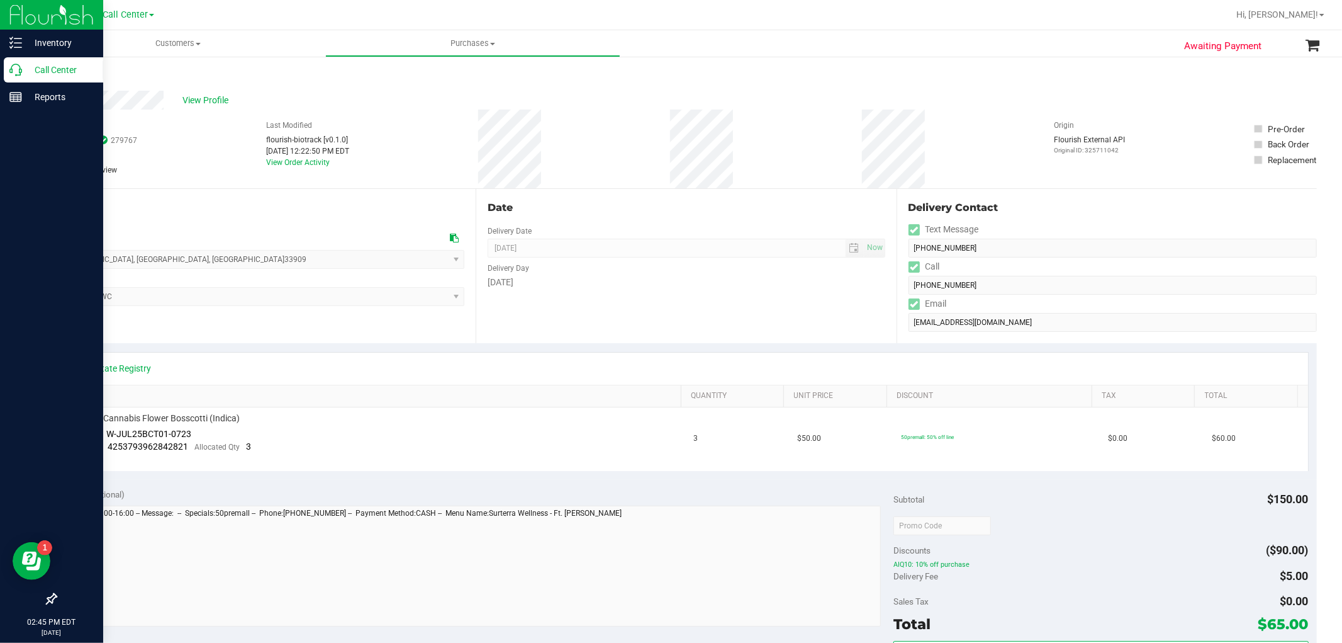
click at [21, 64] on icon at bounding box center [15, 70] width 13 height 13
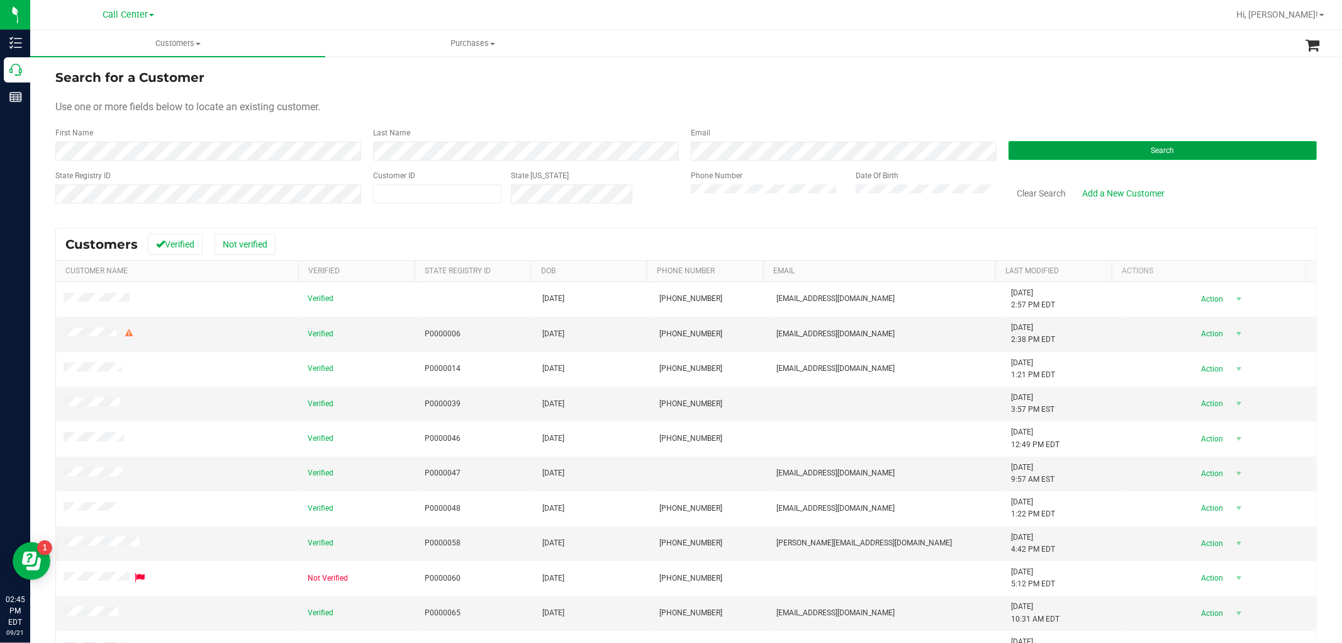
click at [1057, 146] on button "Search" at bounding box center [1163, 150] width 308 height 19
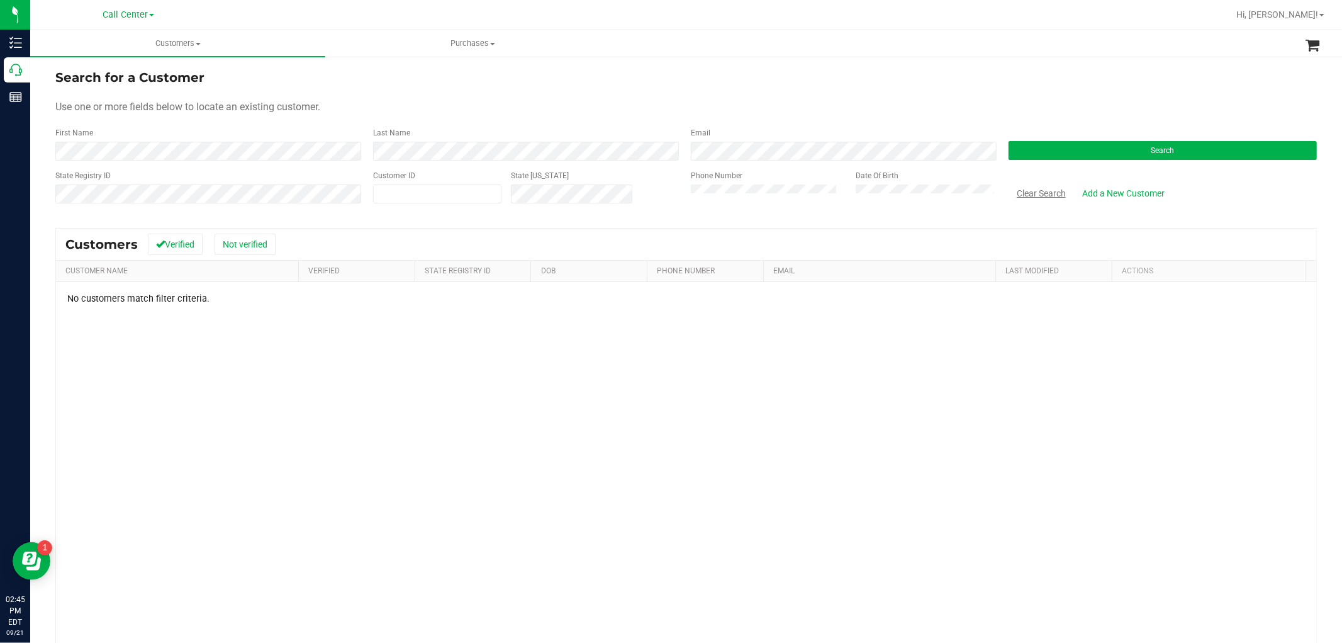
click at [1018, 191] on button "Clear Search" at bounding box center [1041, 192] width 65 height 21
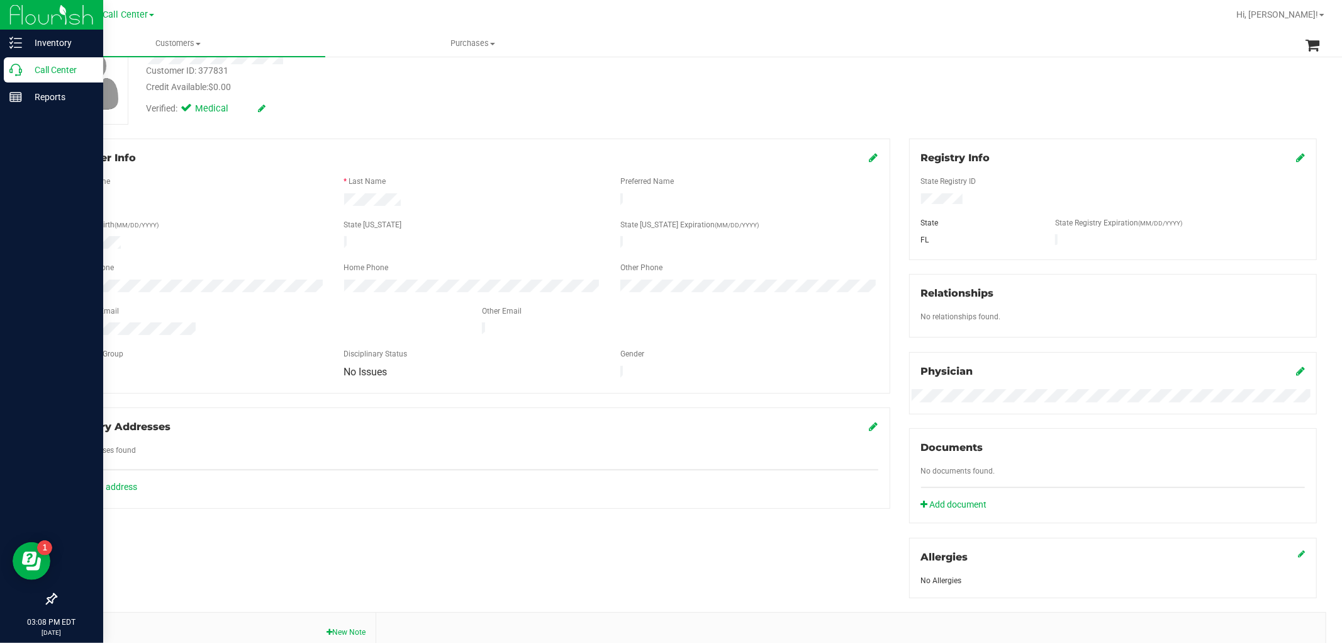
click at [24, 67] on p "Call Center" at bounding box center [60, 69] width 76 height 15
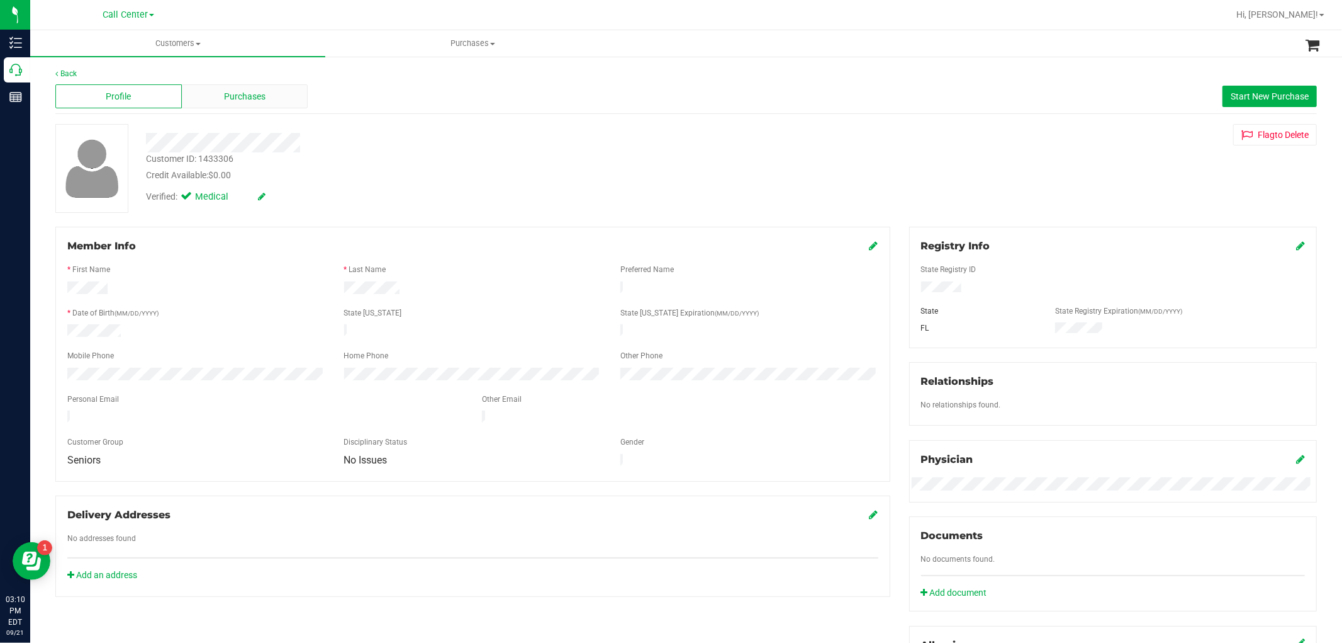
click at [228, 99] on span "Purchases" at bounding box center [245, 96] width 42 height 13
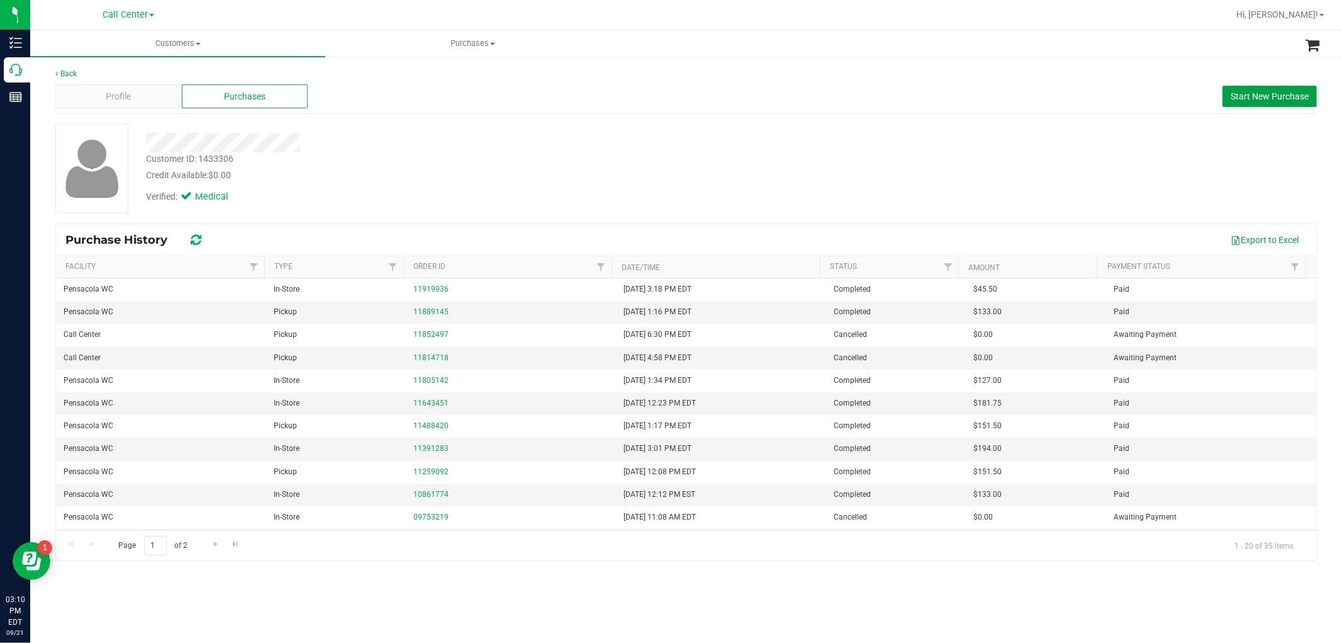
click at [1236, 99] on span "Start New Purchase" at bounding box center [1270, 96] width 78 height 10
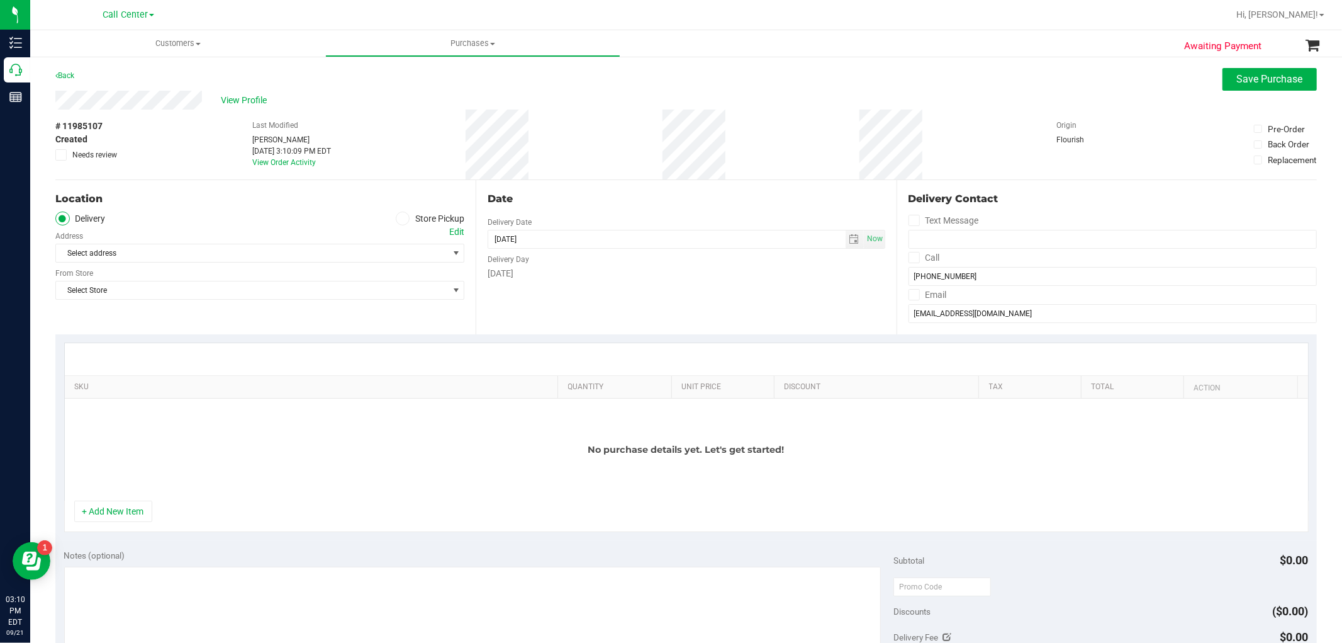
click at [434, 222] on label "Store Pickup" at bounding box center [430, 218] width 69 height 14
click at [0, 0] on input "Store Pickup" at bounding box center [0, 0] width 0 height 0
click at [414, 250] on span "Select Store" at bounding box center [252, 253] width 392 height 18
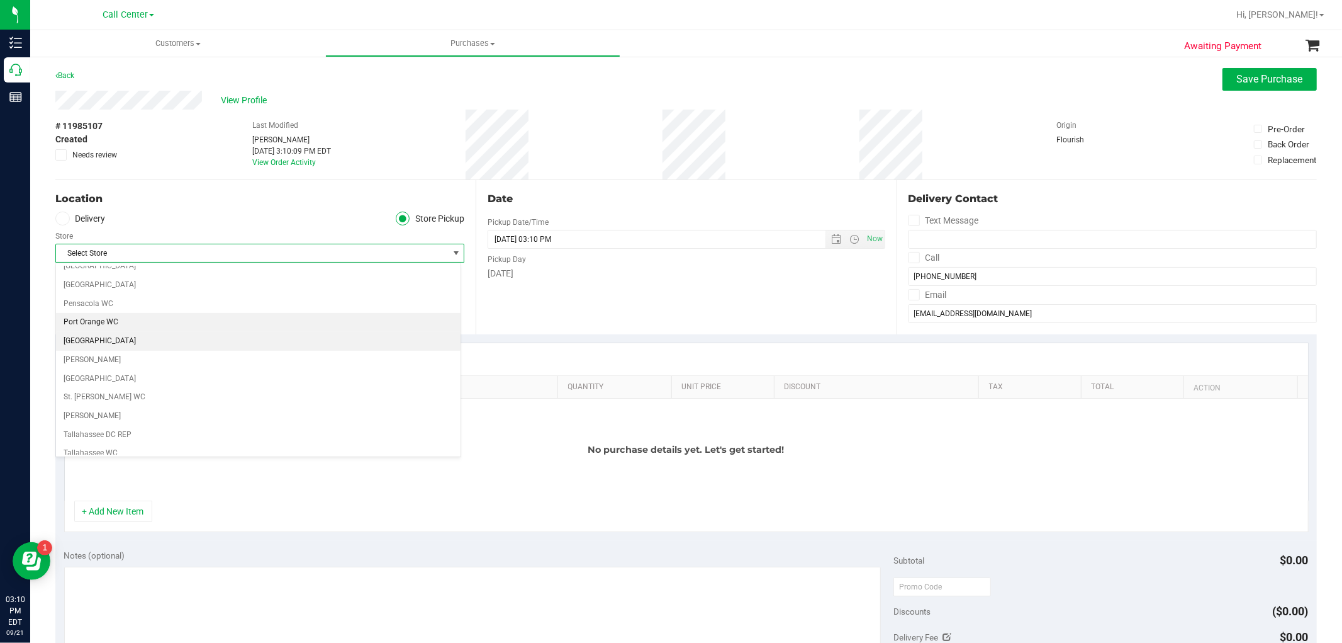
scroll to position [699, 0]
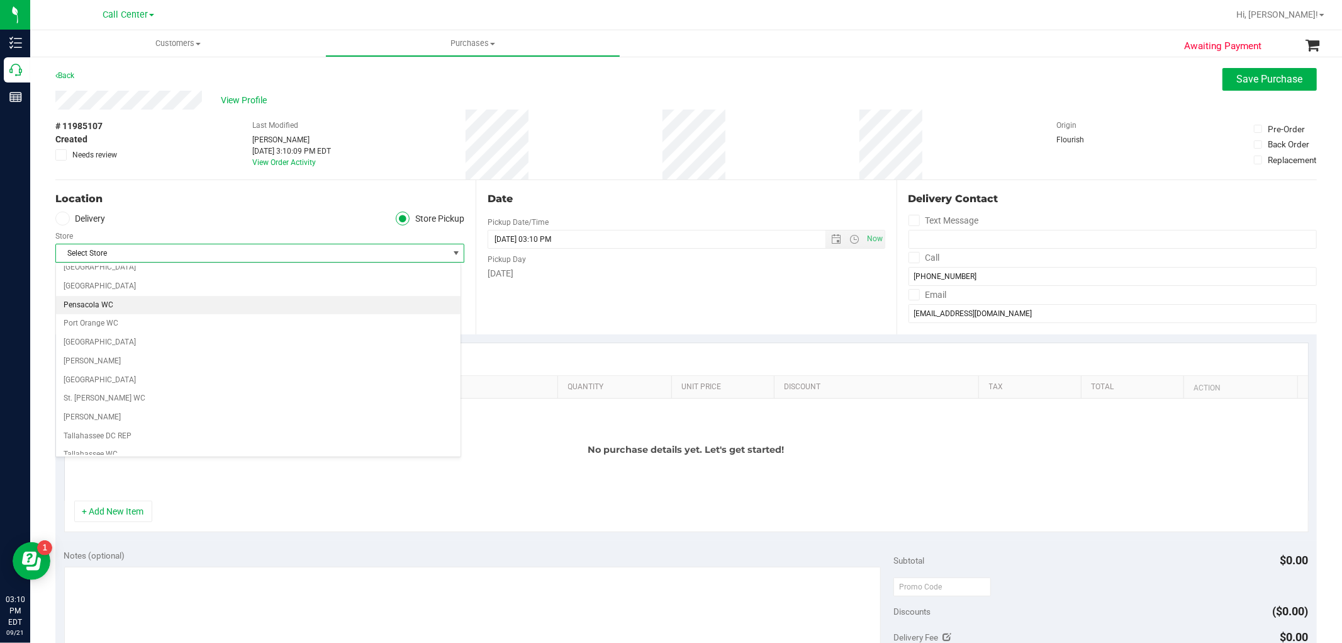
click at [86, 305] on li "Pensacola WC" at bounding box center [258, 305] width 405 height 19
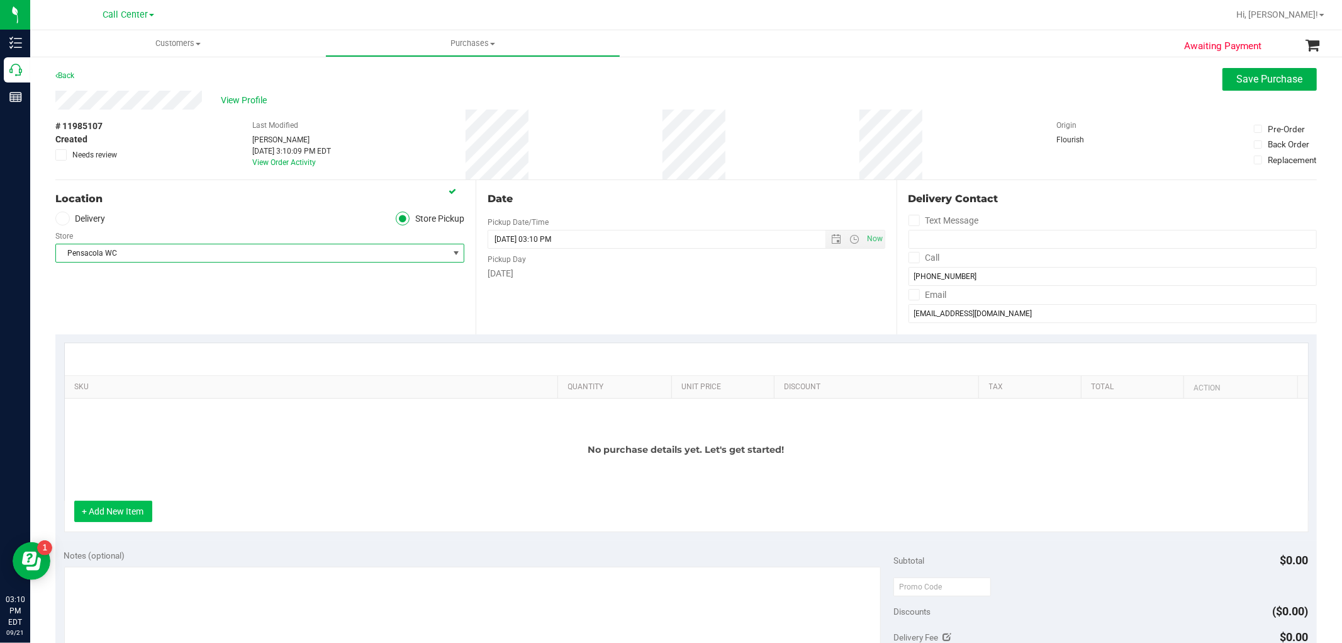
click at [108, 510] on button "+ Add New Item" at bounding box center [113, 510] width 78 height 21
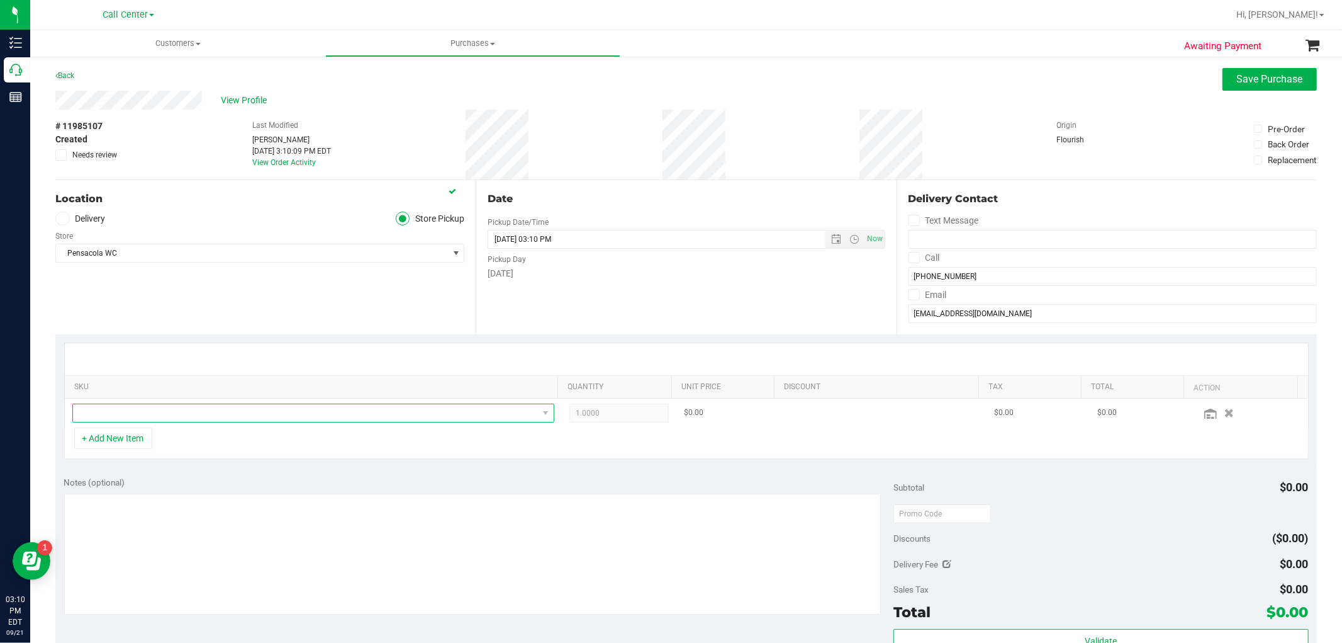
click at [142, 411] on span "NO DATA FOUND" at bounding box center [305, 413] width 465 height 18
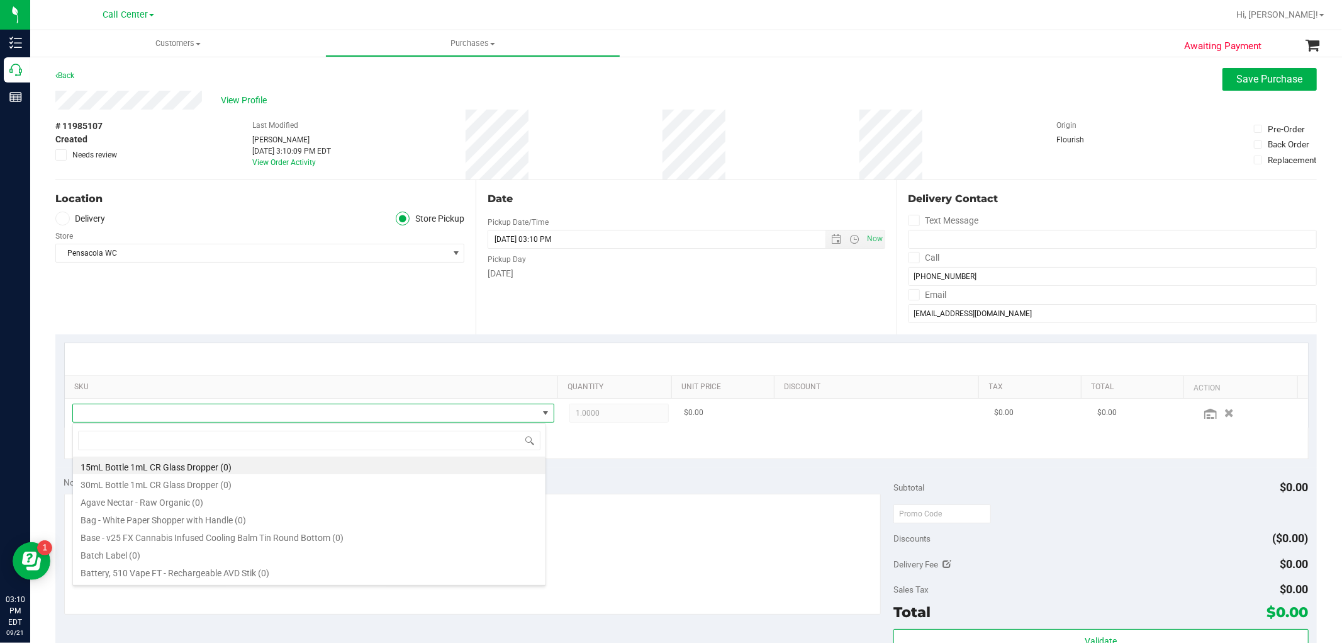
scroll to position [19, 469]
type input "xrl"
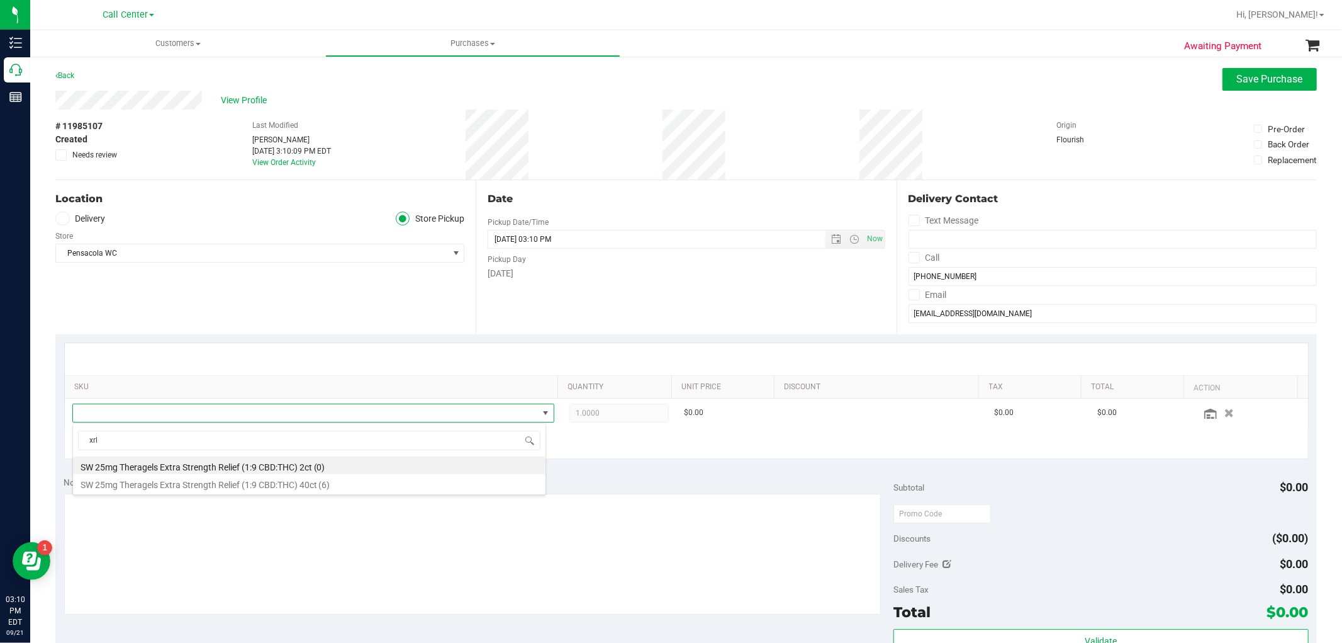
click at [326, 485] on li "SW 25mg Theragels Extra Strength Relief (1:9 CBD:THC) 40ct (6)" at bounding box center [309, 483] width 473 height 18
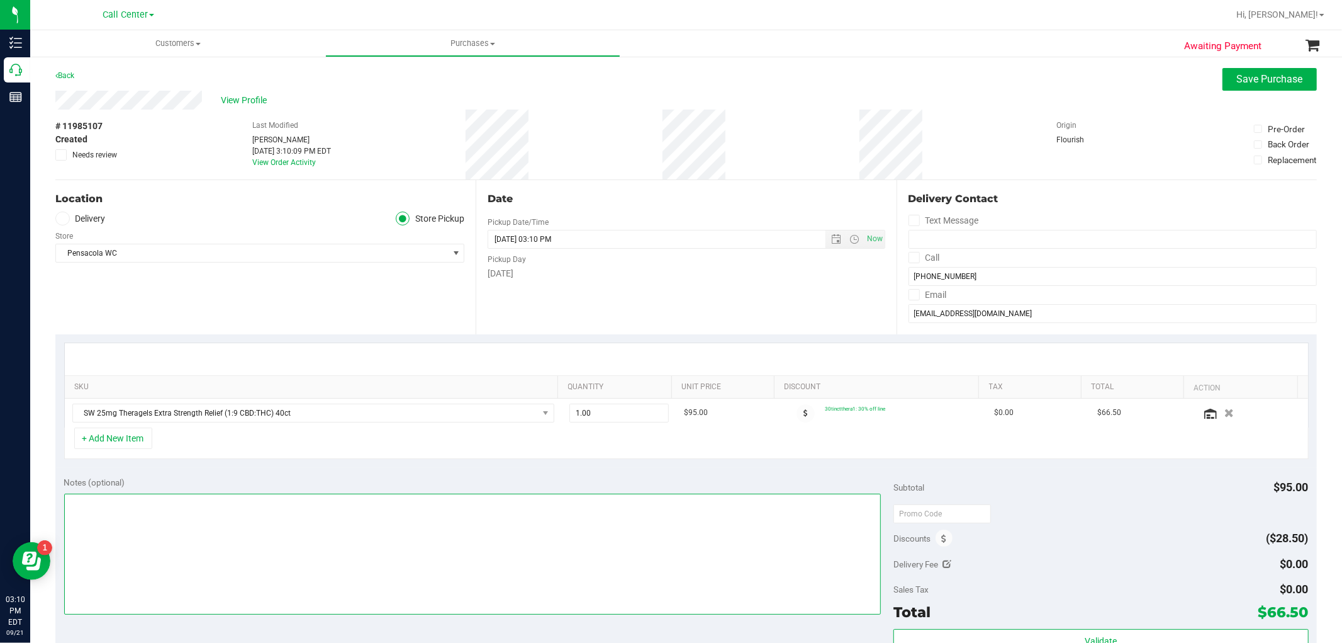
click at [661, 542] on textarea at bounding box center [472, 553] width 817 height 121
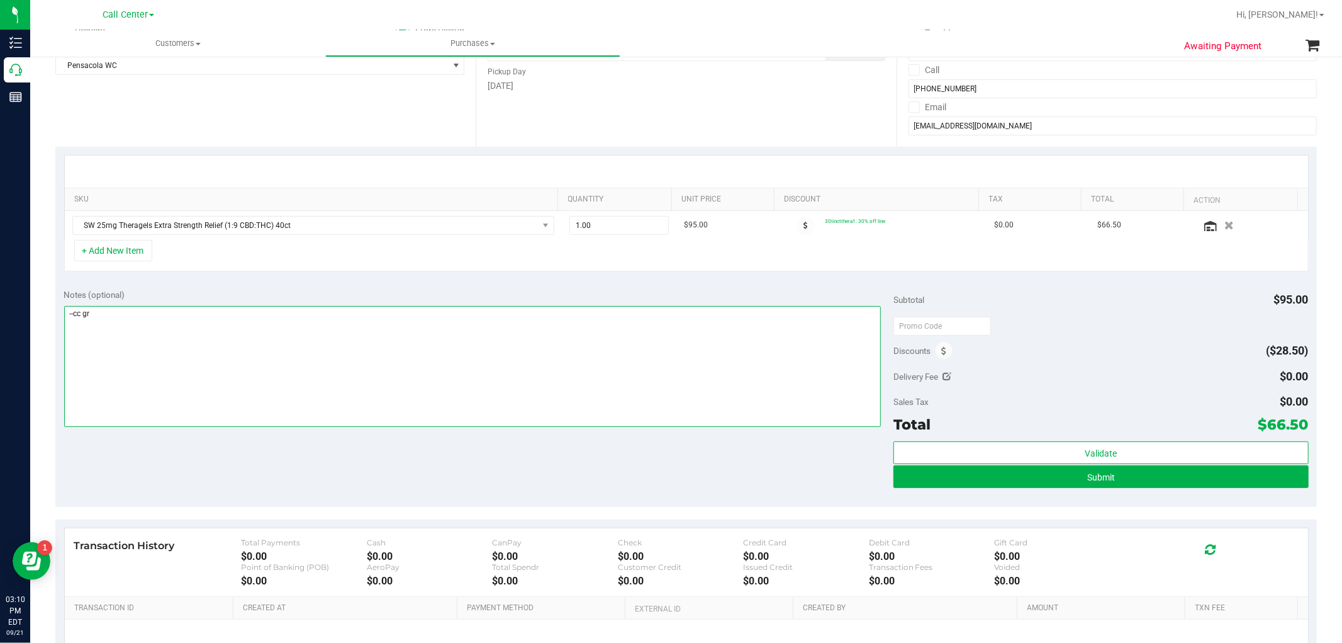
scroll to position [210, 0]
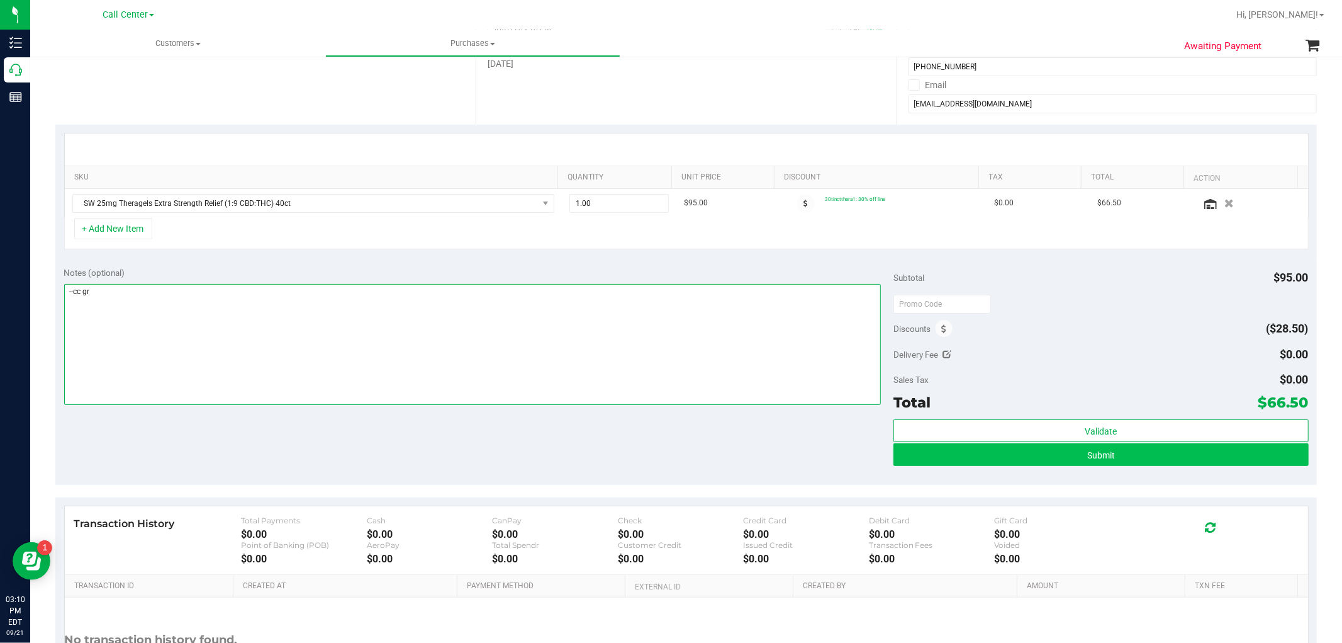
type textarea "--cc gr"
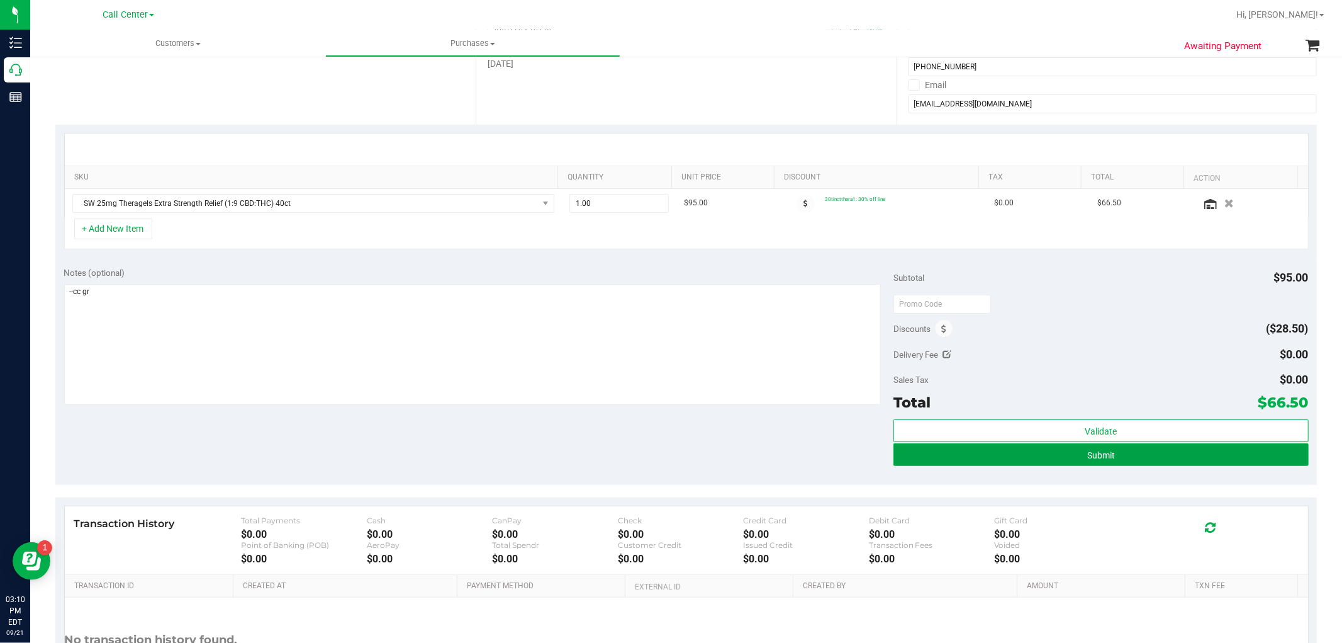
click at [1183, 446] on button "Submit" at bounding box center [1101, 454] width 415 height 23
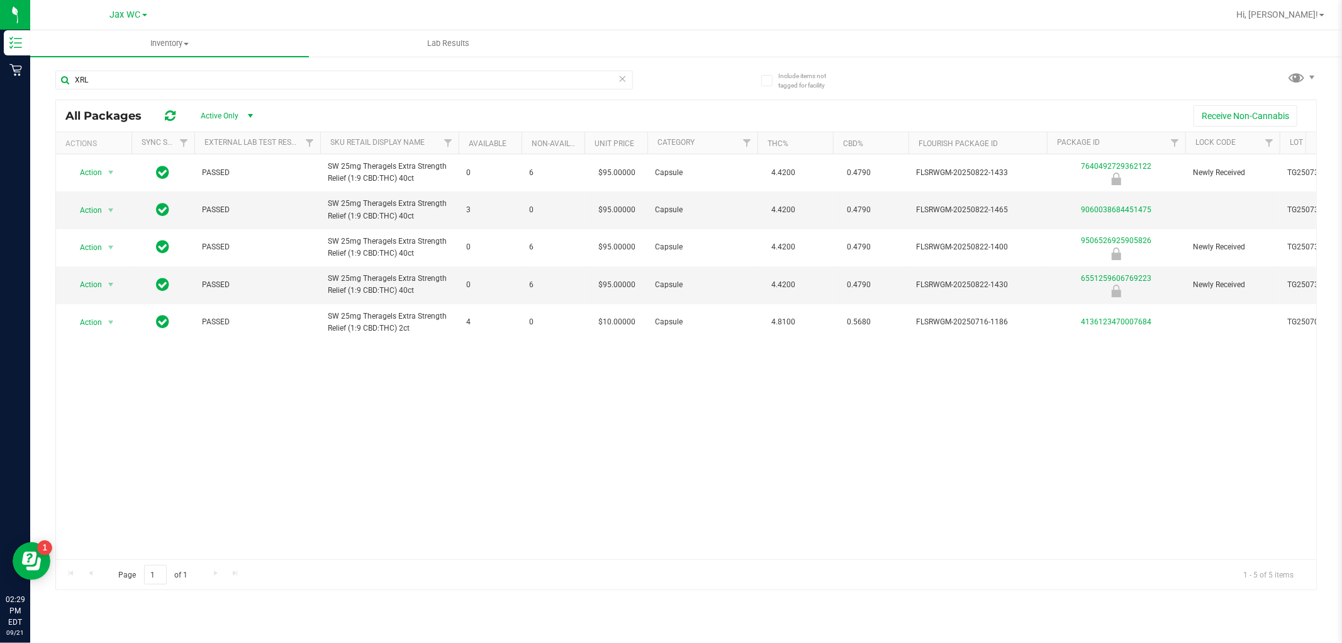
click at [145, 20] on link "Jax WC" at bounding box center [128, 14] width 37 height 12
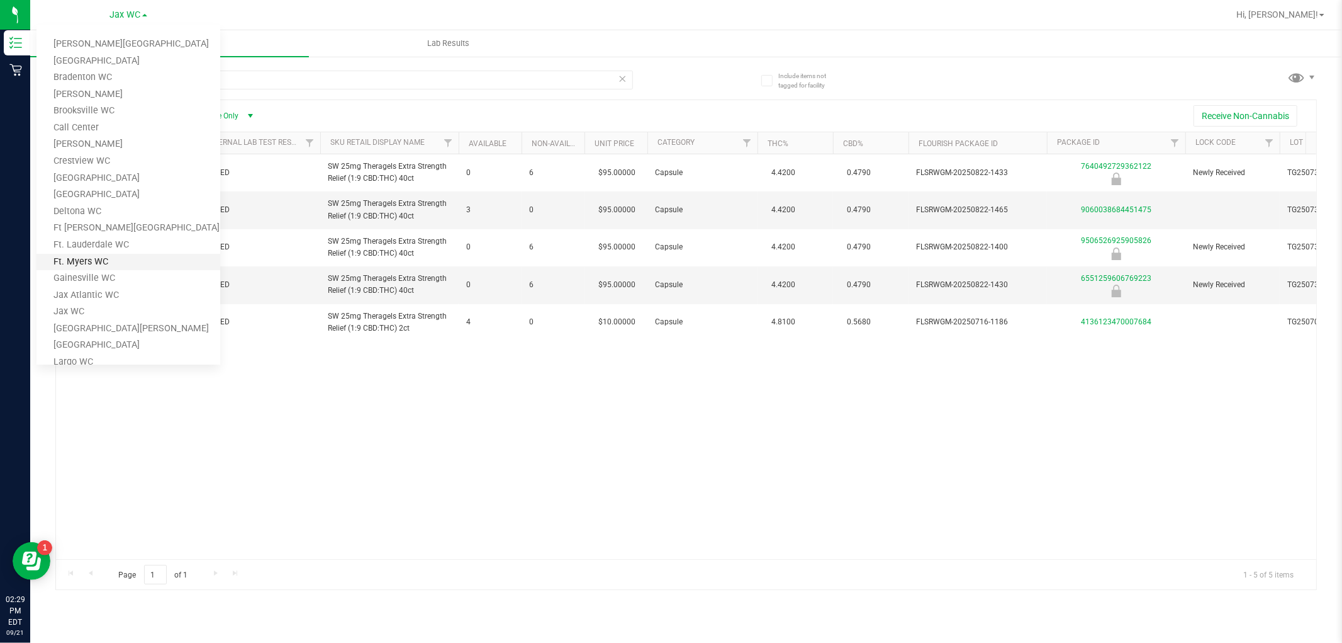
click at [68, 260] on link "Ft. Myers WC" at bounding box center [128, 262] width 184 height 17
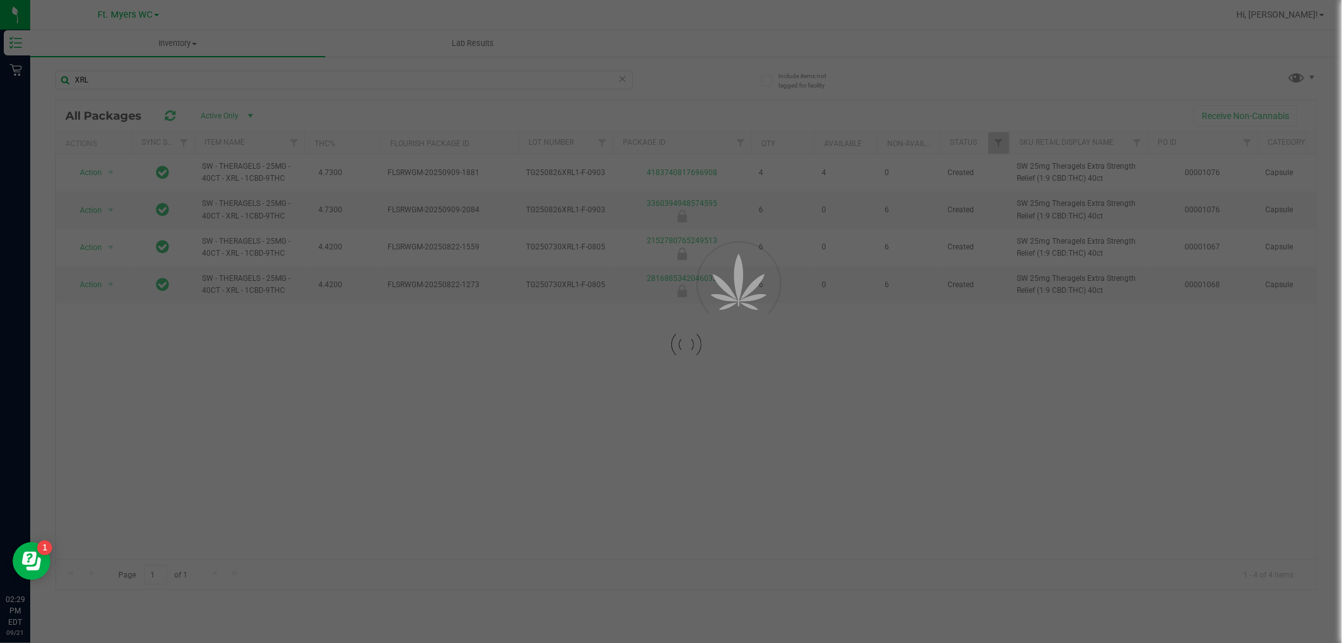
click at [621, 80] on div at bounding box center [671, 321] width 1342 height 643
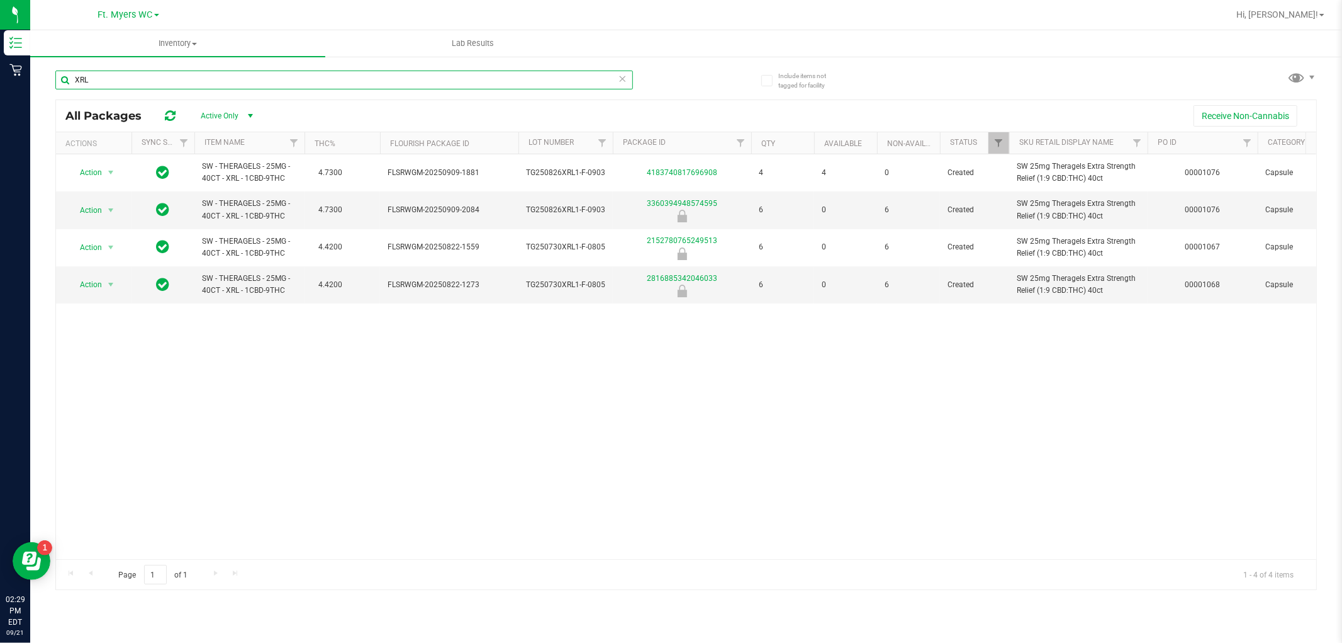
click at [588, 84] on input "XRL" at bounding box center [344, 79] width 578 height 19
click at [619, 79] on icon at bounding box center [623, 77] width 9 height 15
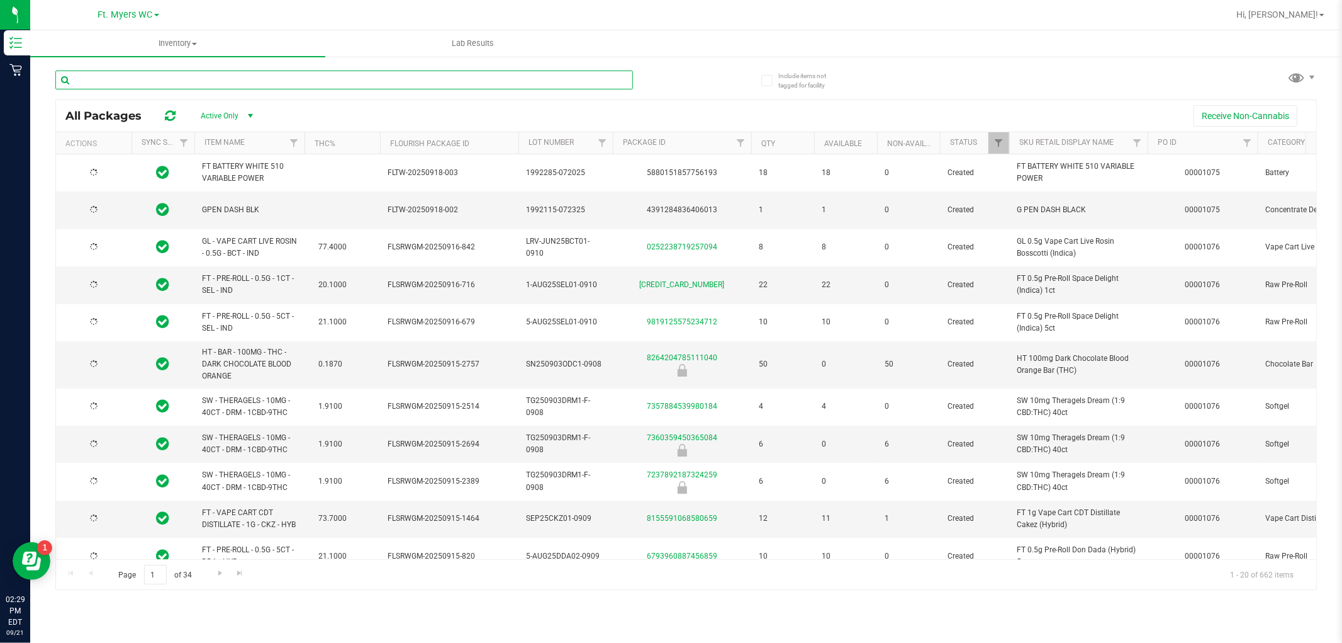
click at [592, 81] on input "text" at bounding box center [344, 79] width 578 height 19
type input "GR"
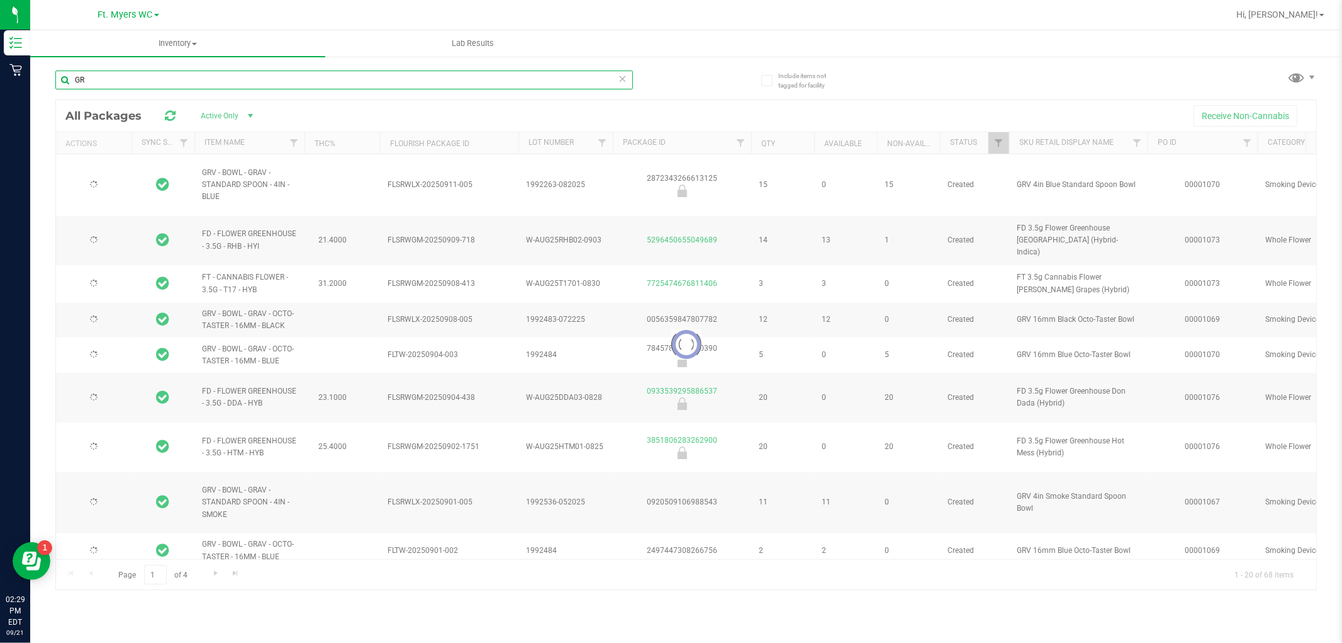
type input "2026-02-17"
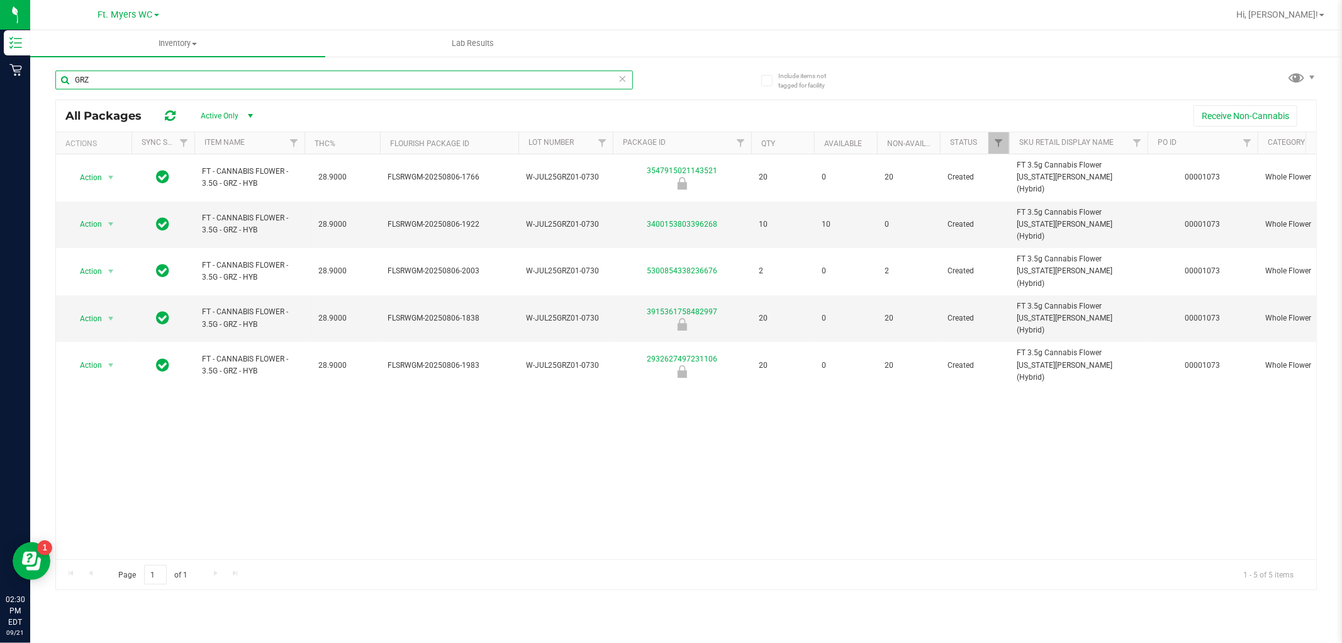
type input "GRZ"
click at [147, 11] on span "Ft. Myers WC" at bounding box center [125, 14] width 55 height 11
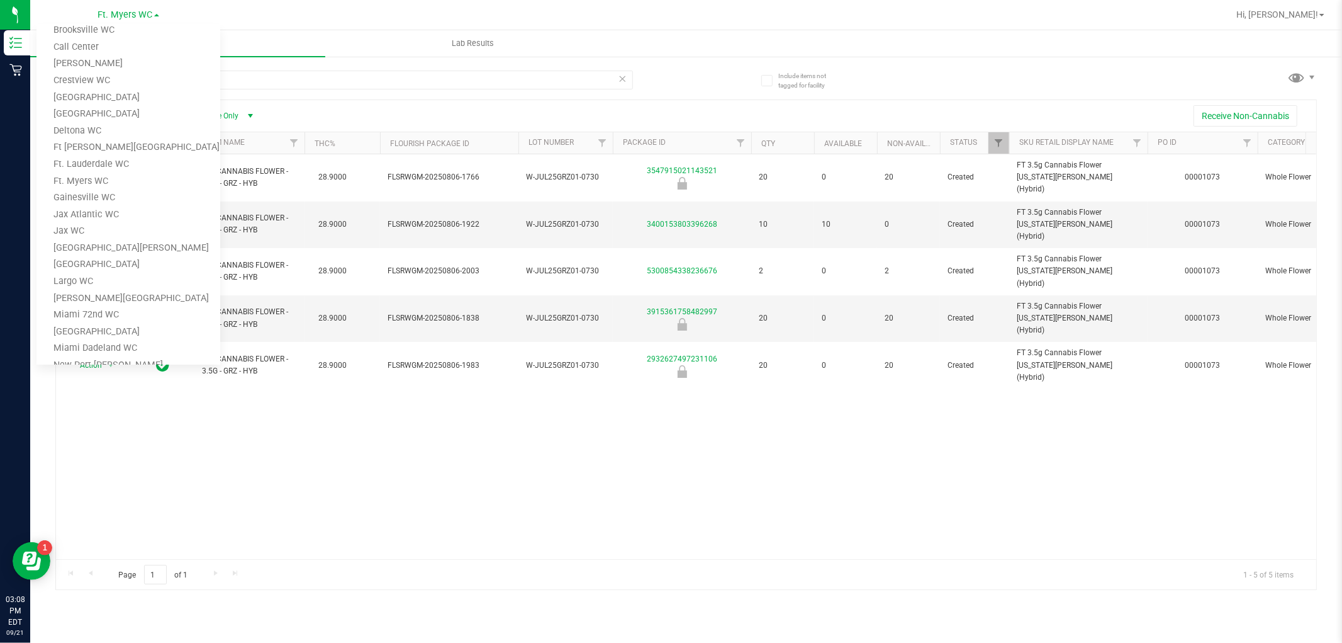
scroll to position [279, 0]
click at [118, 351] on link "Pensacola WC" at bounding box center [128, 350] width 184 height 17
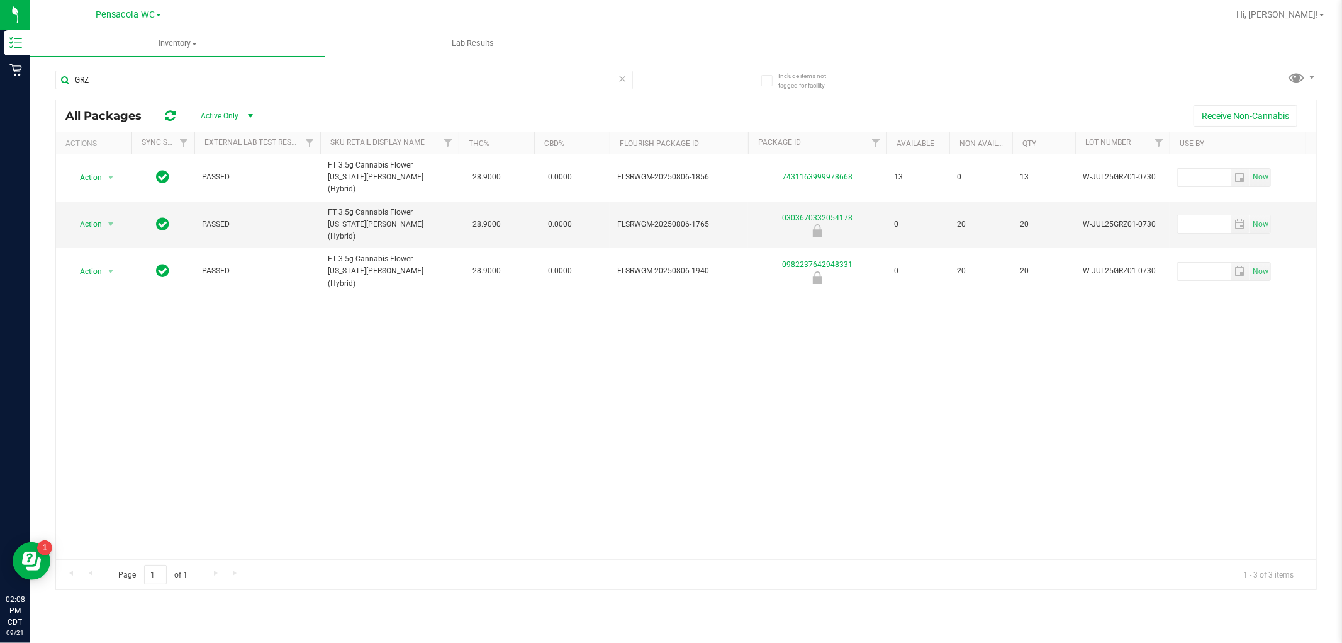
click at [619, 76] on icon at bounding box center [623, 77] width 9 height 15
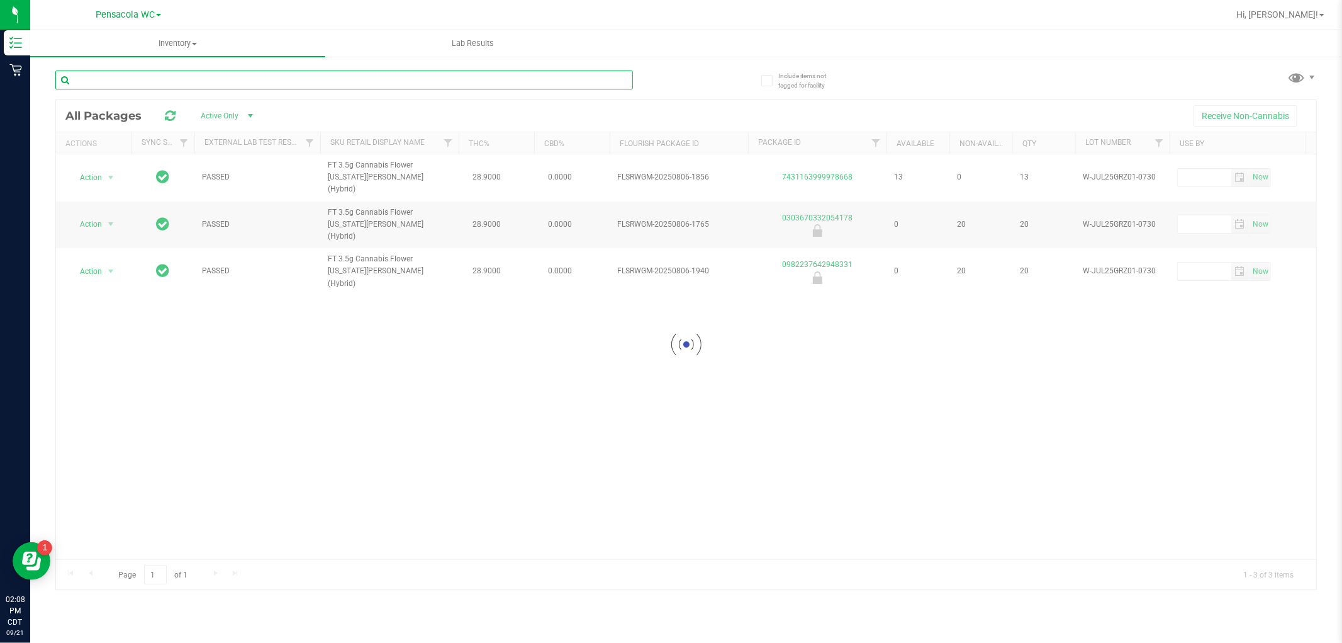
click at [598, 82] on div "Inventory All packages All inventory Waste log Lab Results Include items not ta…" at bounding box center [686, 336] width 1312 height 612
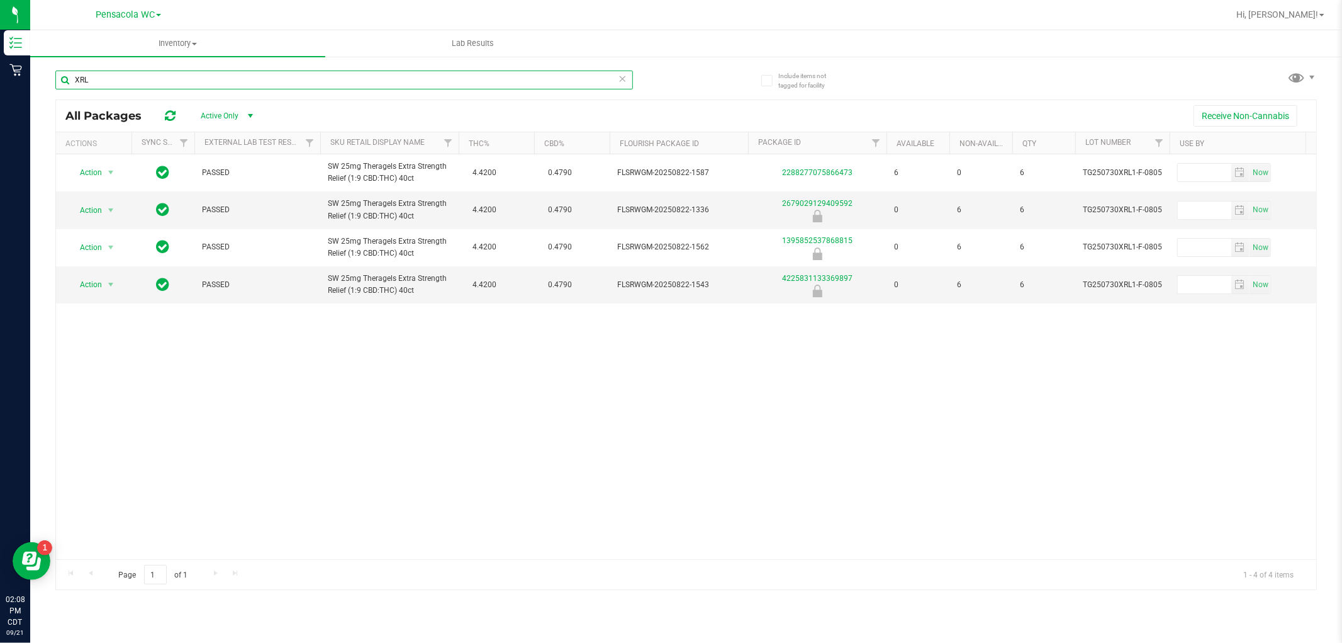
type input "XRL"
